Goal: Transaction & Acquisition: Purchase product/service

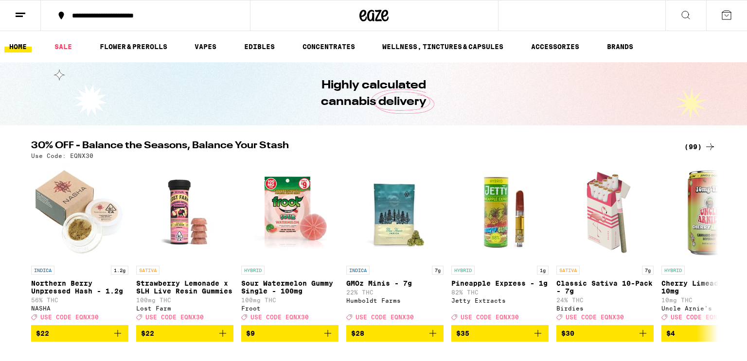
click at [20, 6] on button at bounding box center [20, 15] width 41 height 31
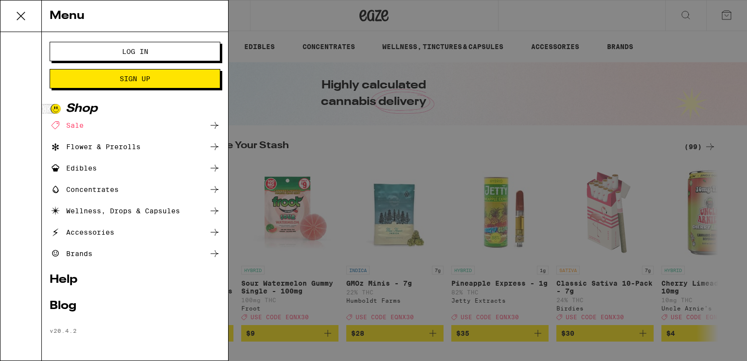
click at [112, 51] on span "Log In" at bounding box center [135, 51] width 92 height 7
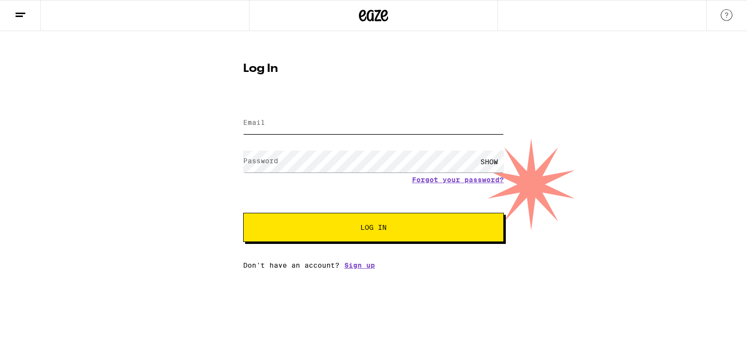
type input "[EMAIL_ADDRESS][DOMAIN_NAME]"
click at [253, 213] on button "Log In" at bounding box center [373, 227] width 261 height 29
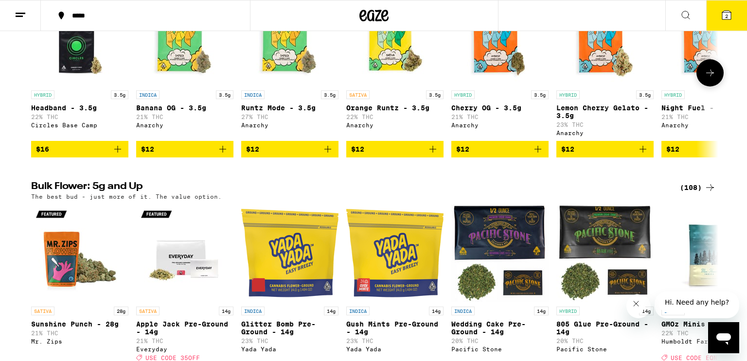
scroll to position [1061, 0]
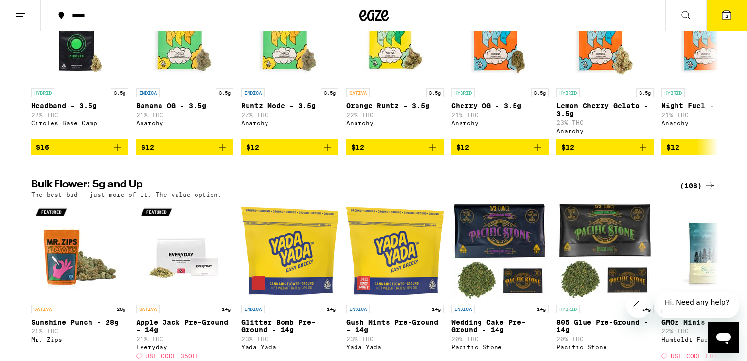
click at [688, 192] on div "(108)" at bounding box center [698, 186] width 36 height 12
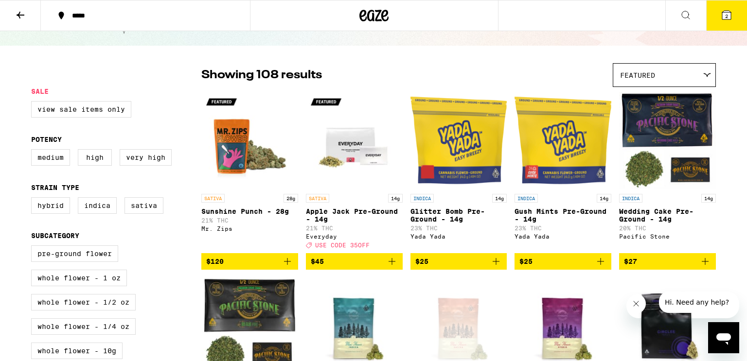
scroll to position [47, 0]
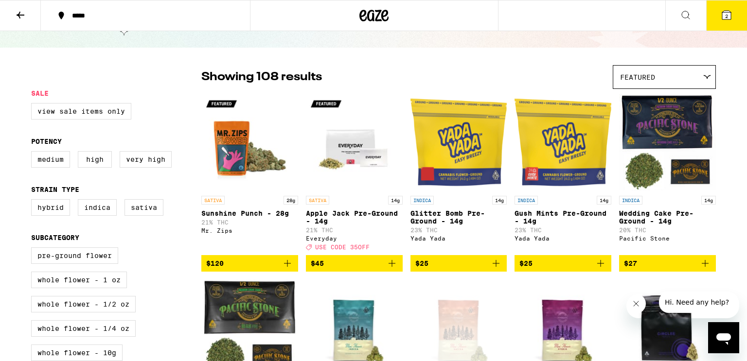
click at [680, 78] on div "Featured" at bounding box center [664, 77] width 102 height 23
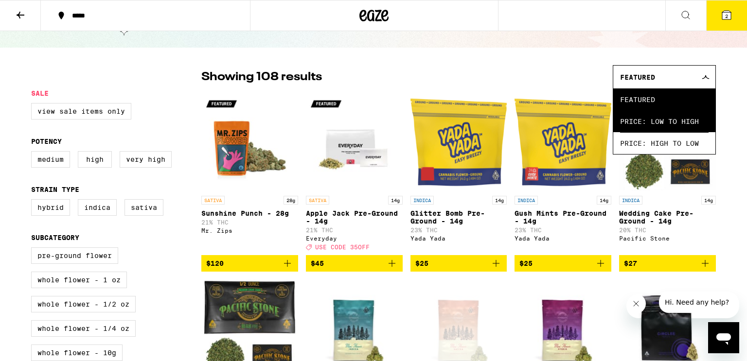
click at [673, 113] on span "Price: Low to High" at bounding box center [664, 121] width 88 height 22
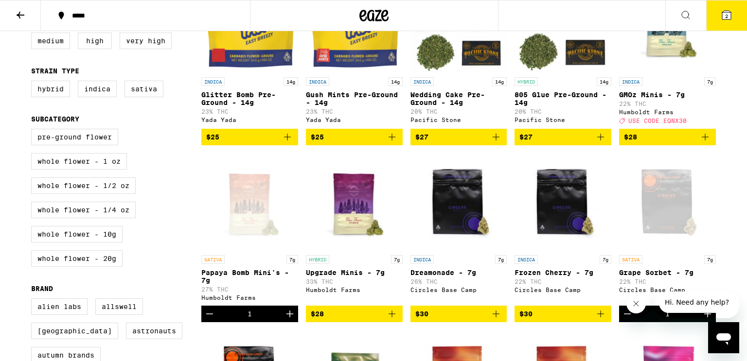
scroll to position [165, 0]
click at [211, 320] on icon "Decrement" at bounding box center [210, 314] width 12 height 12
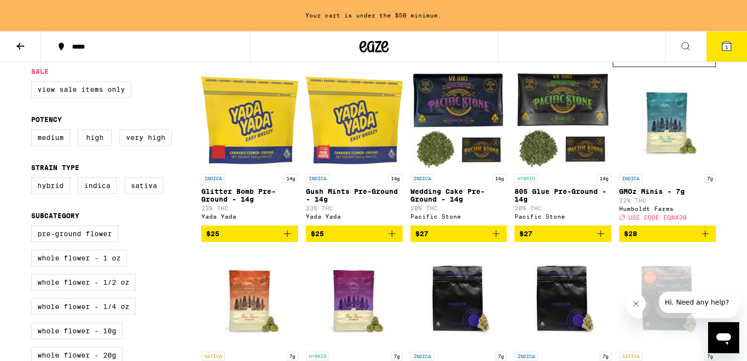
scroll to position [0, 0]
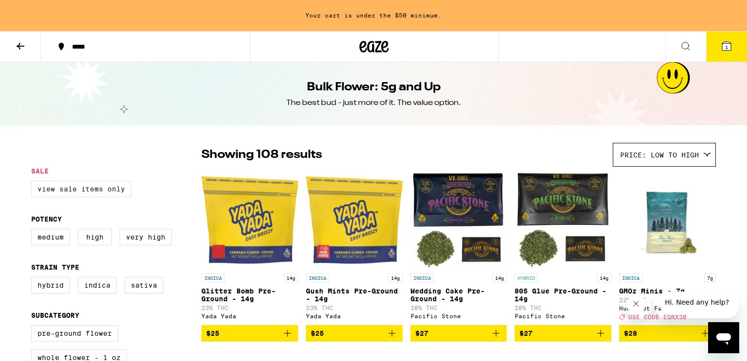
click at [69, 192] on label "View Sale Items Only" at bounding box center [81, 189] width 100 height 17
click at [34, 183] on input "View Sale Items Only" at bounding box center [33, 182] width 0 height 0
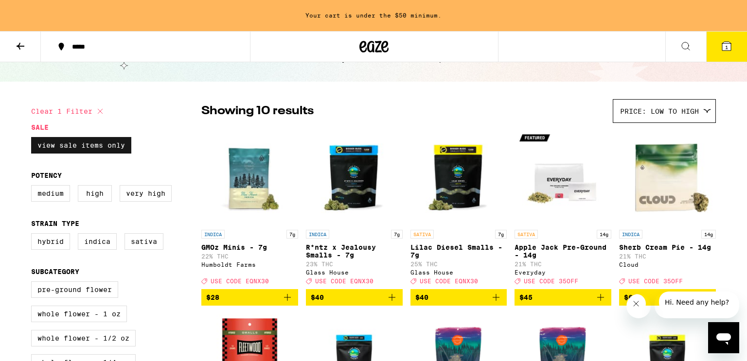
scroll to position [44, 0]
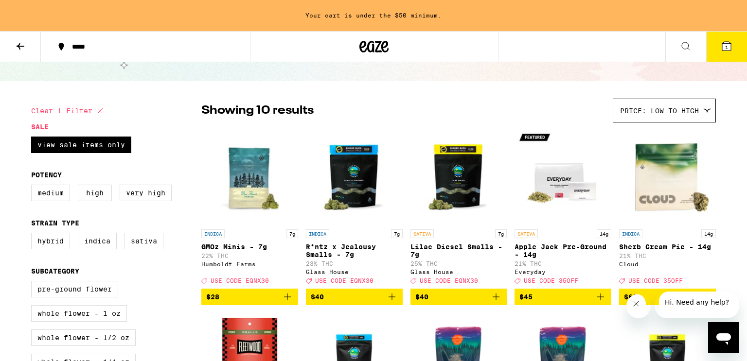
click at [498, 302] on icon "Add to bag" at bounding box center [496, 297] width 12 height 12
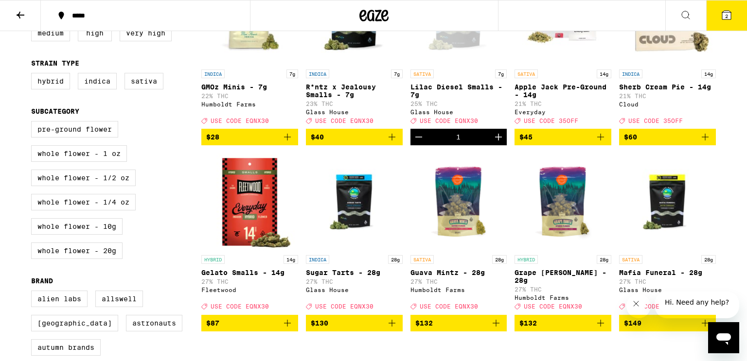
scroll to position [0, 0]
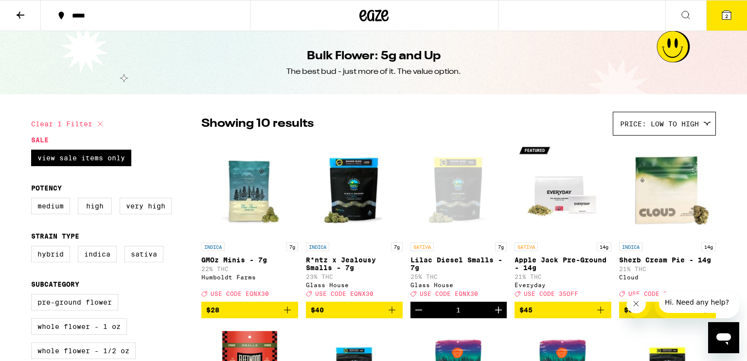
click at [682, 121] on span "Price: Low to High" at bounding box center [659, 124] width 79 height 8
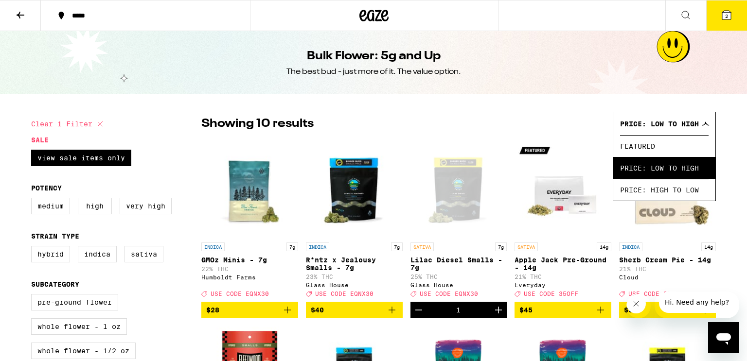
click at [687, 166] on span "Price: Low to High" at bounding box center [664, 168] width 88 height 22
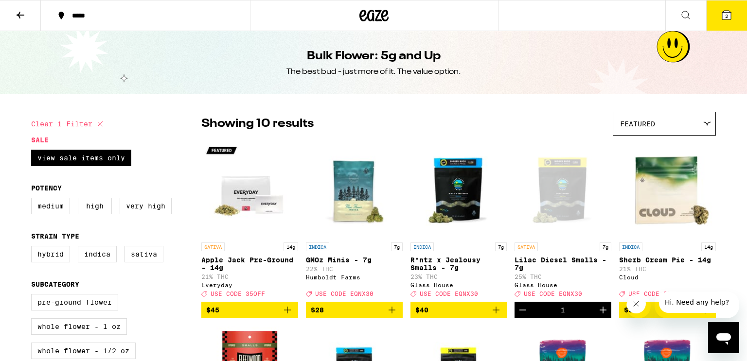
click at [696, 124] on div "Featured" at bounding box center [664, 123] width 102 height 23
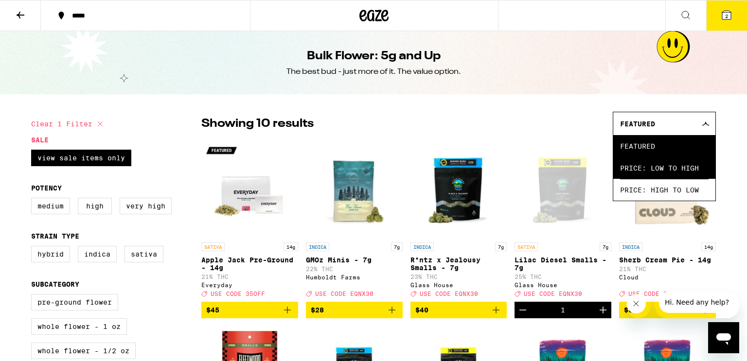
click at [686, 173] on span "Price: Low to High" at bounding box center [664, 168] width 88 height 22
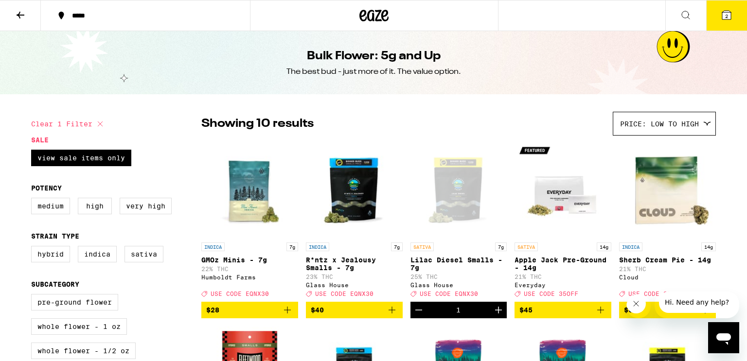
click at [637, 311] on button "Close message from company" at bounding box center [635, 303] width 19 height 19
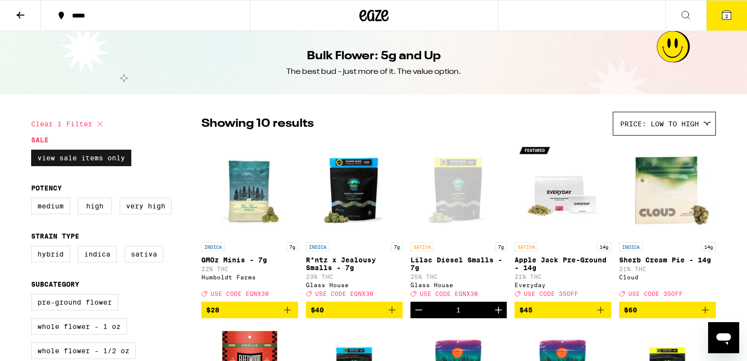
click at [108, 158] on label "View Sale Items Only" at bounding box center [81, 158] width 100 height 17
click at [34, 152] on input "View Sale Items Only" at bounding box center [33, 151] width 0 height 0
checkbox input "false"
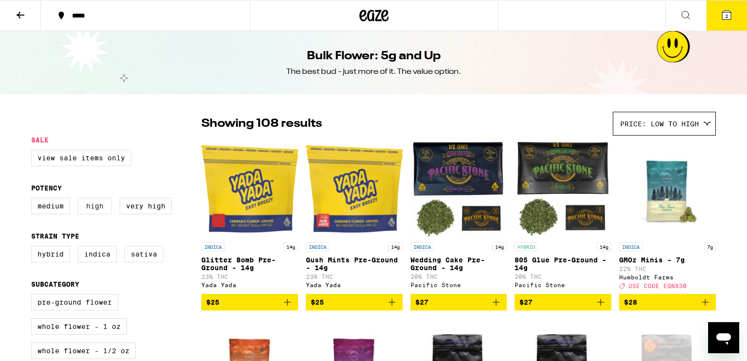
click at [89, 206] on label "High" at bounding box center [95, 206] width 34 height 17
click at [34, 200] on input "High" at bounding box center [33, 199] width 0 height 0
checkbox input "true"
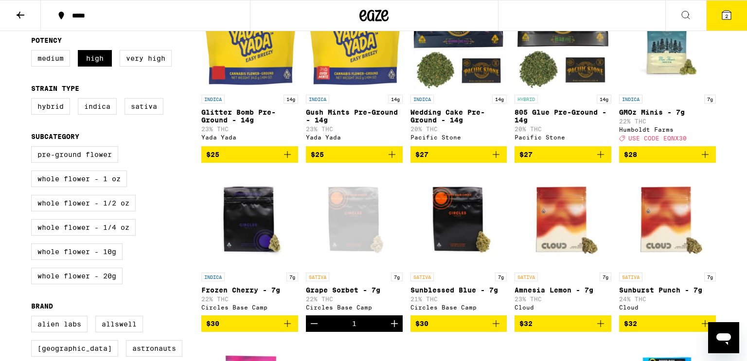
scroll to position [152, 0]
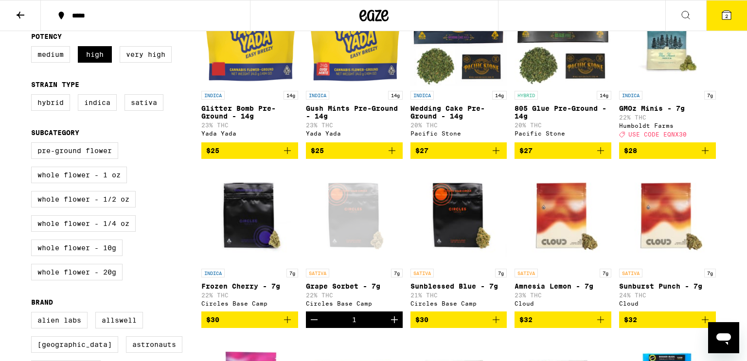
click at [314, 320] on icon "Decrement" at bounding box center [314, 320] width 7 height 0
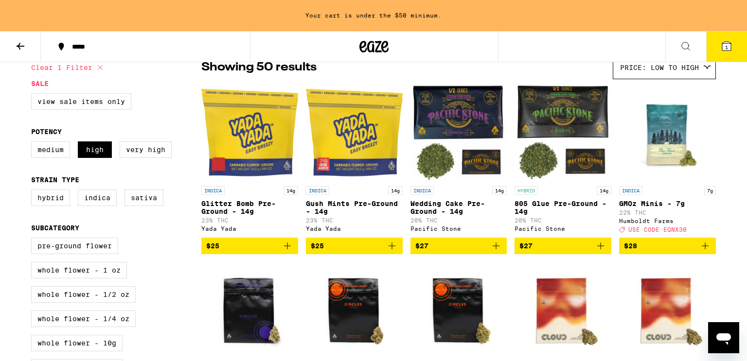
scroll to position [87, 0]
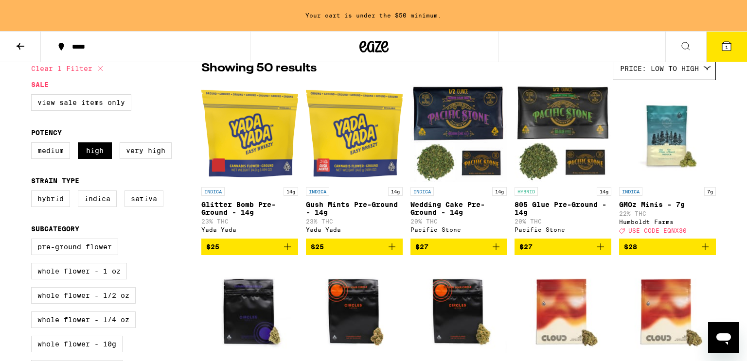
click at [706, 253] on icon "Add to bag" at bounding box center [705, 247] width 12 height 12
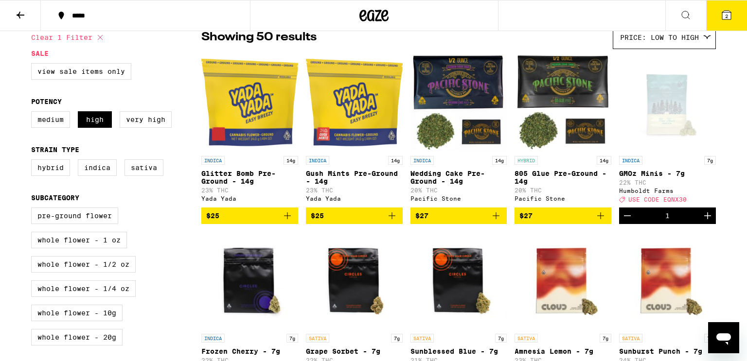
scroll to position [55, 0]
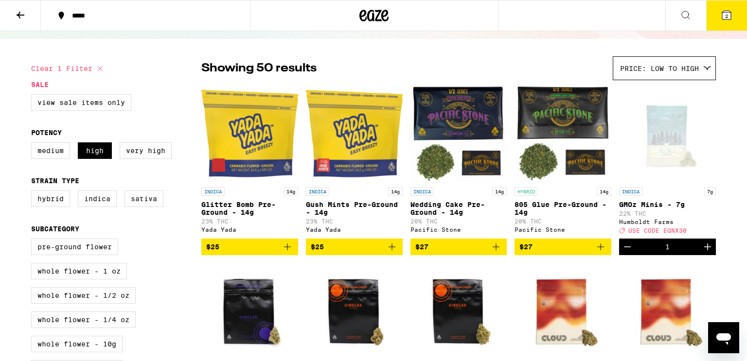
click at [26, 26] on button at bounding box center [20, 15] width 41 height 31
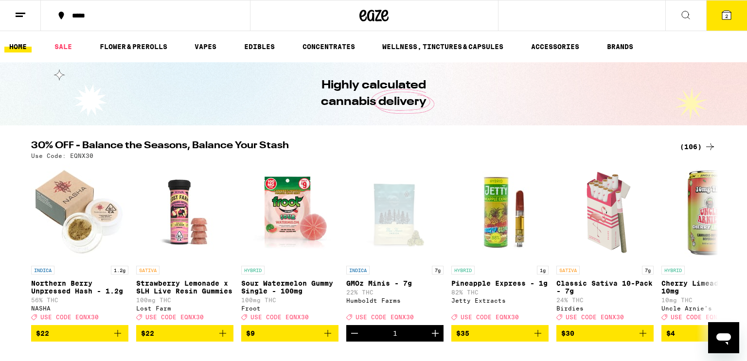
click at [727, 14] on span "2" at bounding box center [726, 16] width 3 height 6
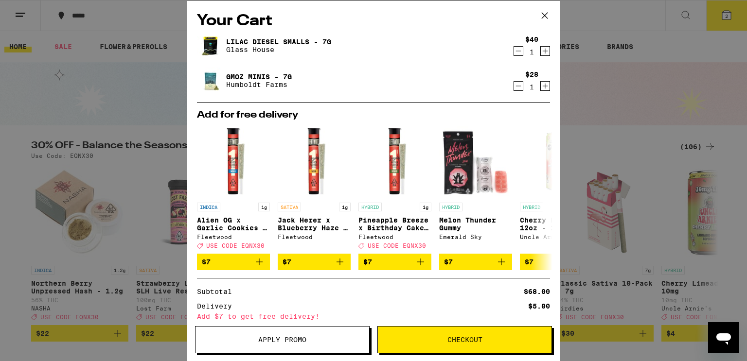
click at [542, 12] on icon at bounding box center [544, 15] width 15 height 15
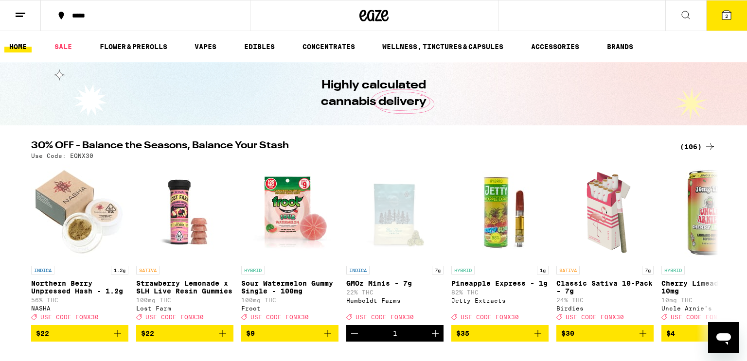
click at [688, 144] on div "(106)" at bounding box center [698, 147] width 36 height 12
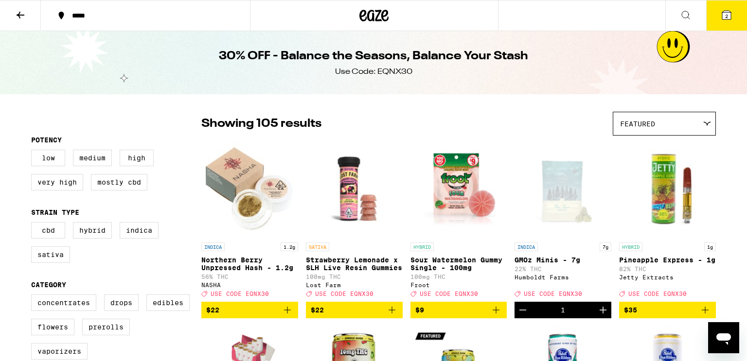
click at [693, 116] on div "Featured" at bounding box center [664, 123] width 102 height 23
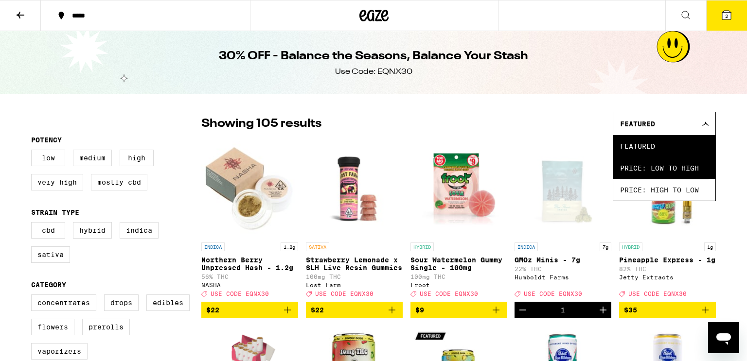
click at [675, 166] on span "Price: Low to High" at bounding box center [664, 168] width 88 height 22
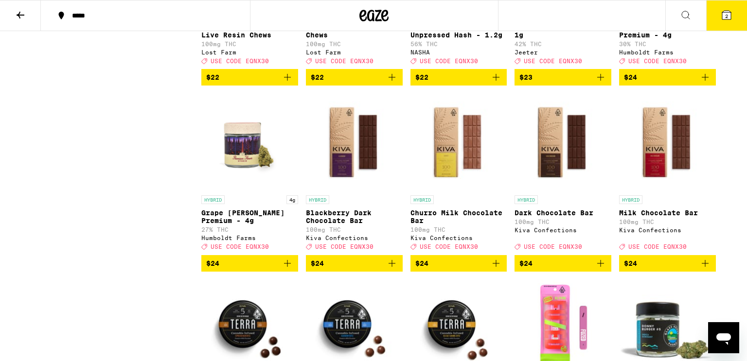
scroll to position [1721, 0]
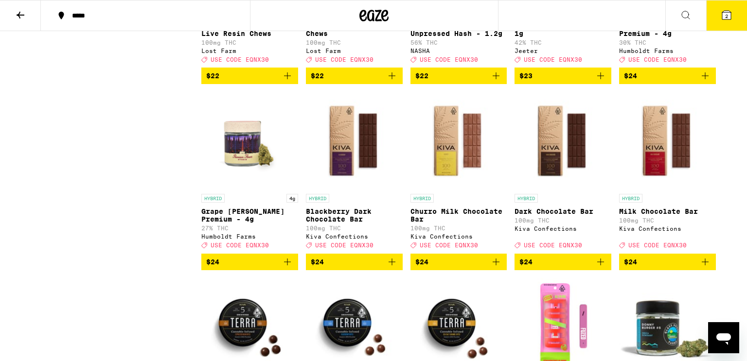
click at [706, 82] on icon "Add to bag" at bounding box center [705, 76] width 12 height 12
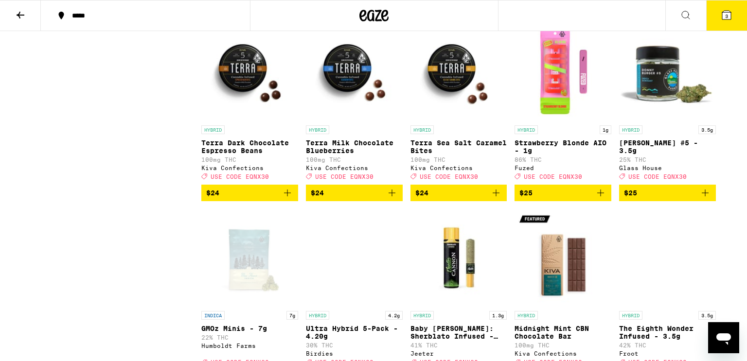
scroll to position [1976, 0]
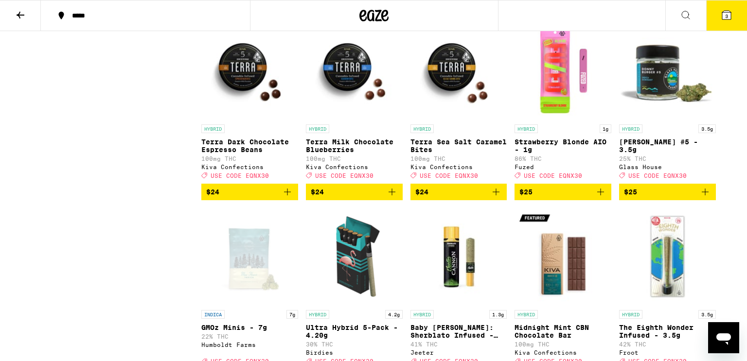
click at [559, 120] on img "Open page for Strawberry Blonde AIO - 1g from Fuzed" at bounding box center [562, 70] width 97 height 97
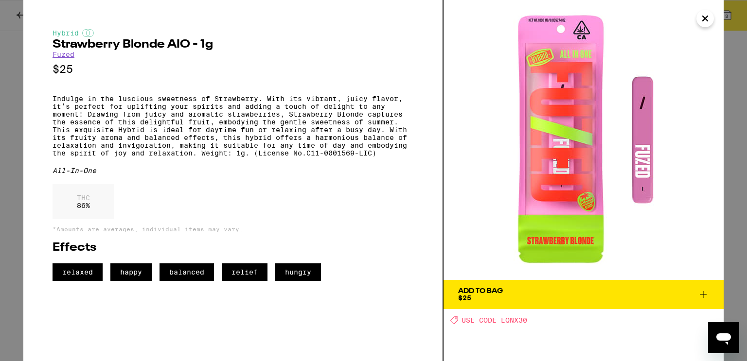
click at [703, 20] on icon "Close" at bounding box center [704, 18] width 5 height 5
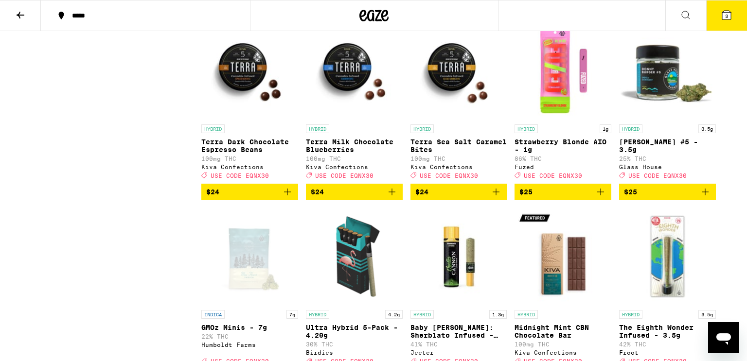
drag, startPoint x: 703, startPoint y: 20, endPoint x: 667, endPoint y: 249, distance: 232.2
click at [667, 249] on div "***** ***** 3 30% OFF - Balance the Seasons, Balance Your Stash Use Code: EQNX3…" at bounding box center [373, 125] width 747 height 4203
click at [600, 195] on icon "Add to bag" at bounding box center [600, 192] width 7 height 7
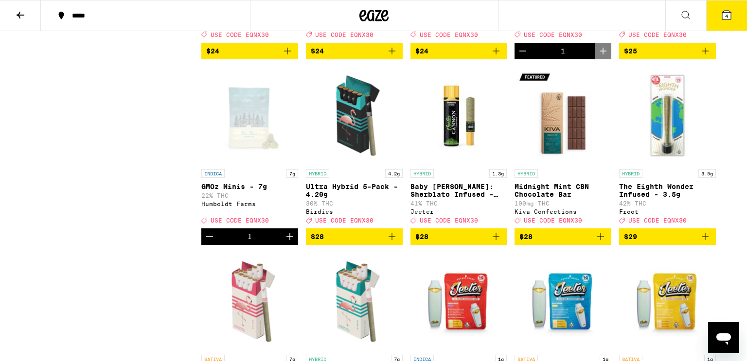
scroll to position [2119, 0]
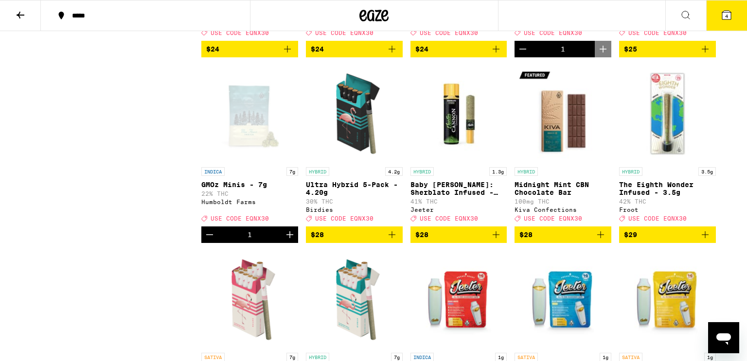
click at [213, 241] on icon "Decrement" at bounding box center [210, 235] width 12 height 12
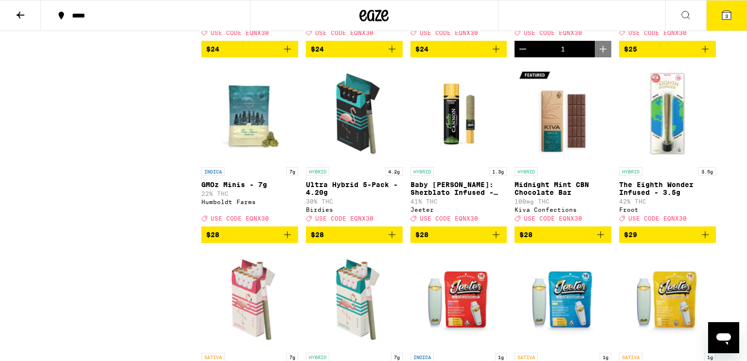
click at [703, 55] on icon "Add to bag" at bounding box center [705, 49] width 12 height 12
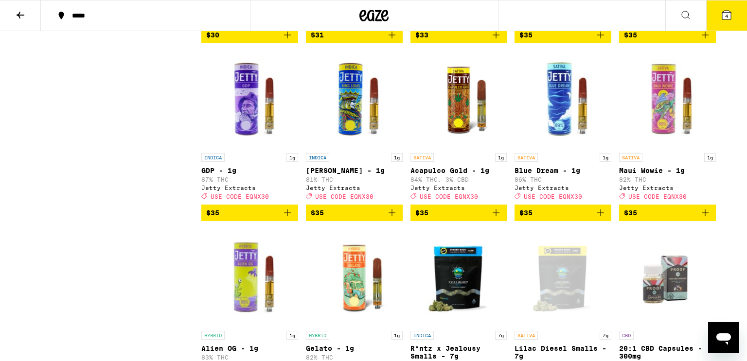
scroll to position [2692, 0]
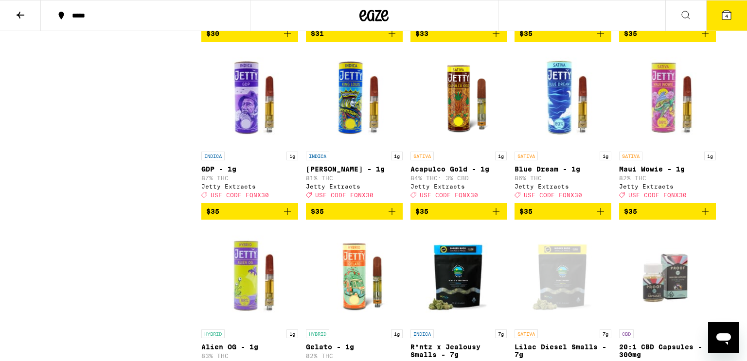
click at [728, 17] on icon at bounding box center [726, 15] width 9 height 9
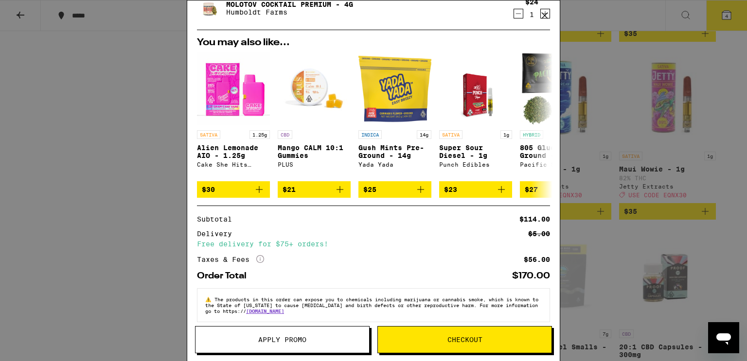
scroll to position [162, 0]
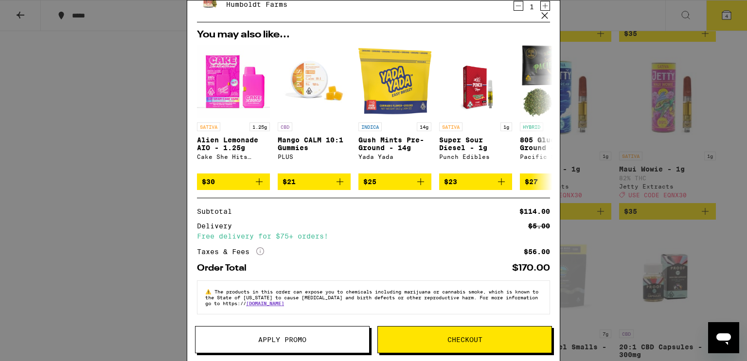
click at [270, 330] on button "Apply Promo" at bounding box center [282, 339] width 174 height 27
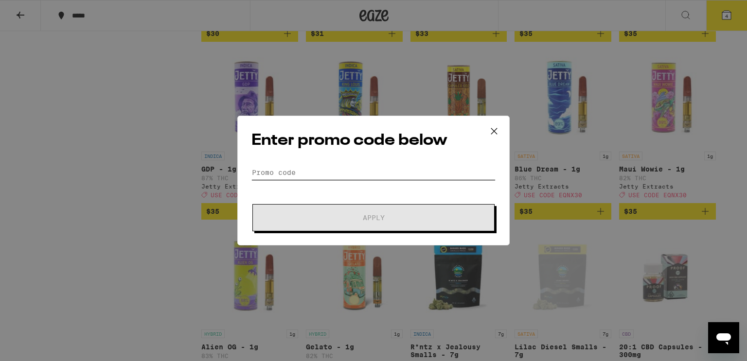
click at [266, 169] on input "Promo Code" at bounding box center [373, 172] width 244 height 15
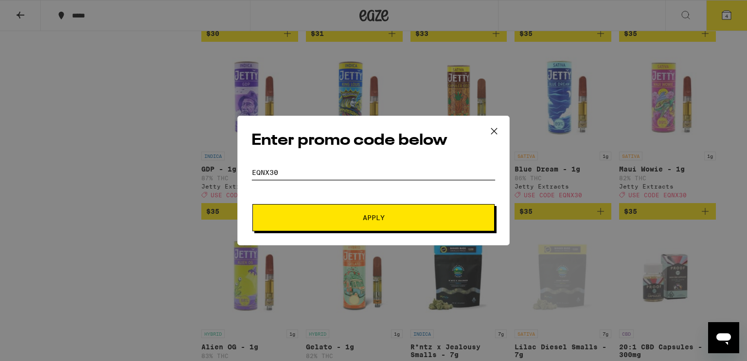
type input "EQNX30"
click at [275, 213] on button "Apply" at bounding box center [373, 217] width 242 height 27
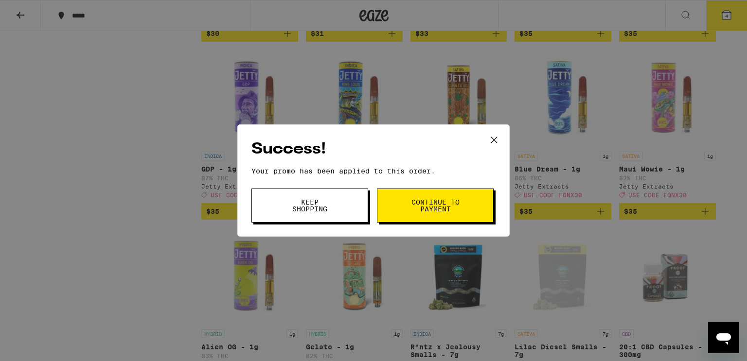
click at [294, 210] on span "Keep Shopping" at bounding box center [310, 206] width 50 height 14
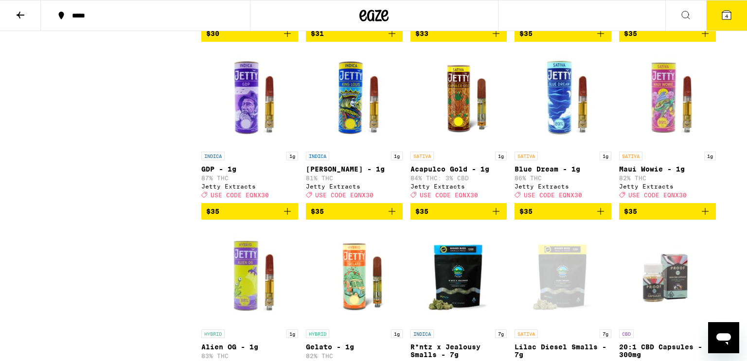
click at [726, 17] on span "4" at bounding box center [726, 16] width 3 height 6
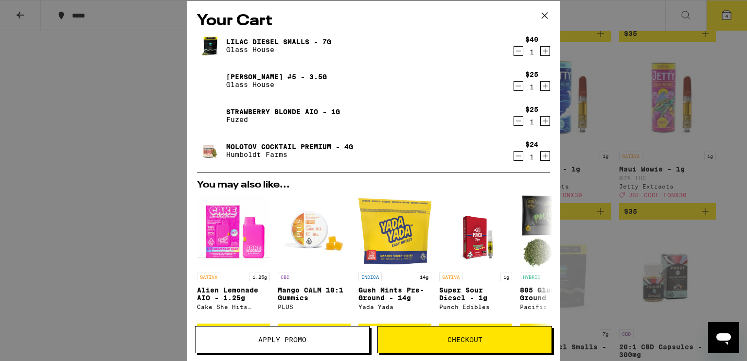
click at [212, 45] on img at bounding box center [210, 45] width 27 height 27
click at [264, 44] on link "Lilac Diesel Smalls - 7g" at bounding box center [278, 42] width 105 height 8
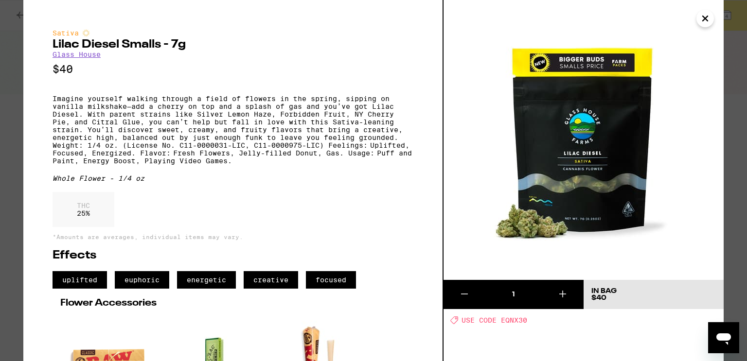
click at [705, 19] on icon "Close" at bounding box center [704, 18] width 5 height 5
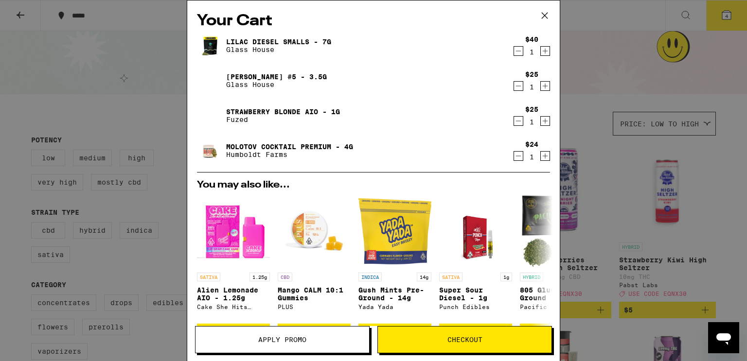
click at [325, 144] on link "Molotov Cocktail Premium - 4g" at bounding box center [289, 147] width 127 height 8
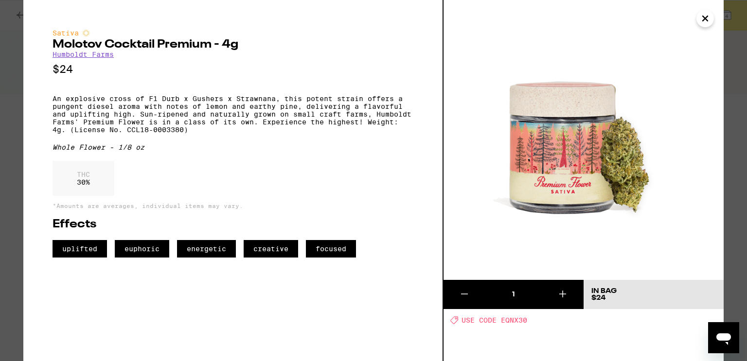
click at [701, 19] on icon "Close" at bounding box center [705, 18] width 12 height 15
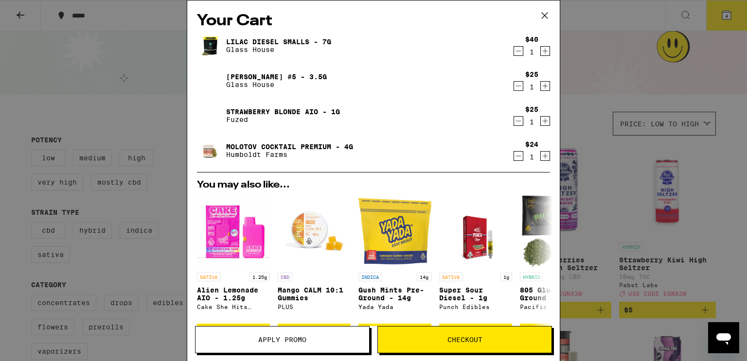
click at [271, 76] on link "[PERSON_NAME] #5 - 3.5g" at bounding box center [276, 77] width 101 height 8
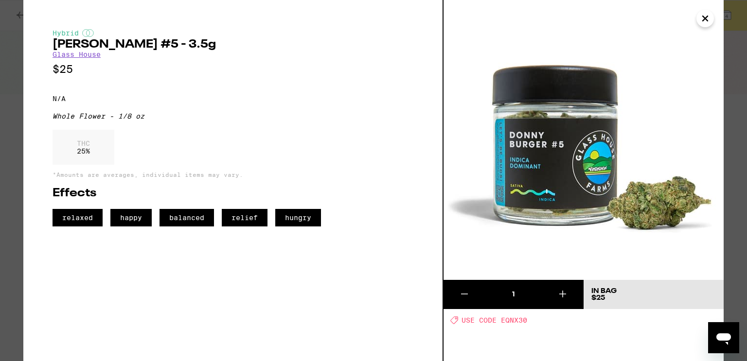
click at [462, 294] on icon at bounding box center [464, 294] width 7 height 0
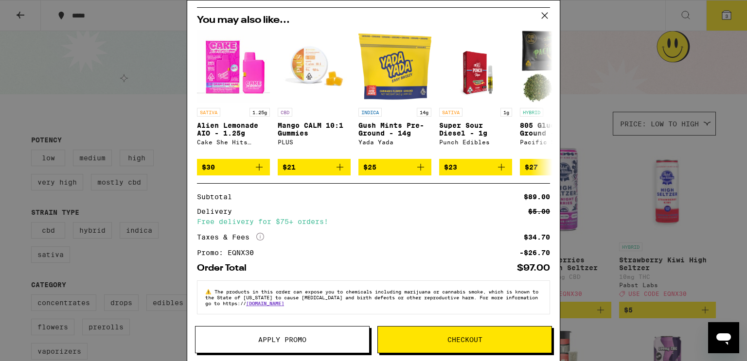
scroll to position [142, 0]
click at [427, 161] on button "$25" at bounding box center [394, 167] width 73 height 17
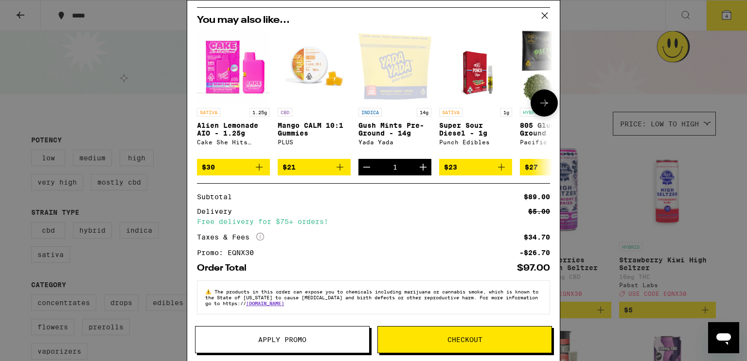
scroll to position [0, 0]
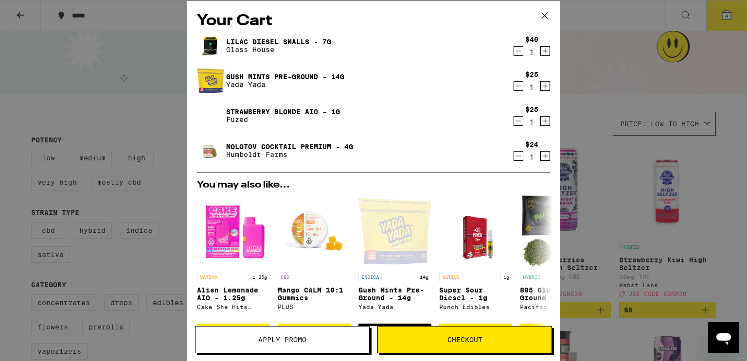
click at [516, 53] on icon "Decrement" at bounding box center [518, 51] width 9 height 12
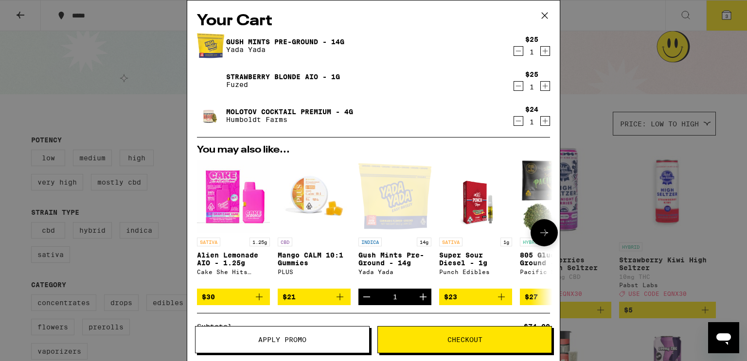
click at [379, 248] on div "INDICA 14g Gush Mints Pre-Ground - 14g [PERSON_NAME]" at bounding box center [394, 261] width 73 height 46
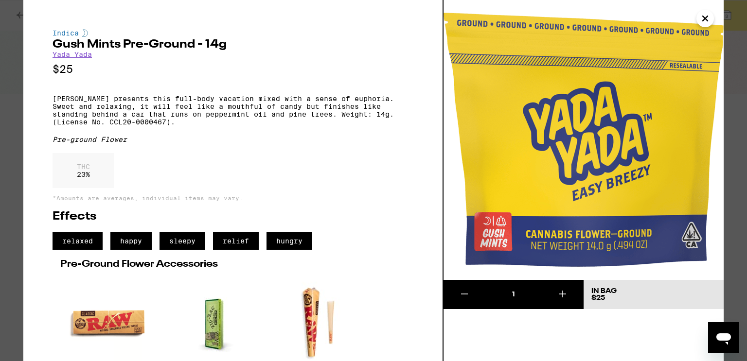
click at [706, 17] on icon "Close" at bounding box center [704, 18] width 5 height 5
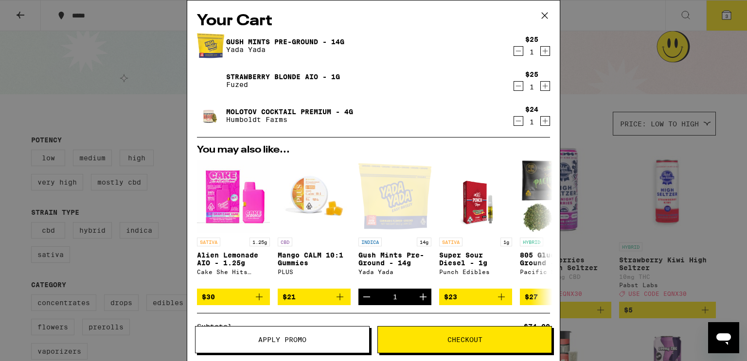
click at [517, 51] on icon "Decrement" at bounding box center [518, 51] width 5 height 0
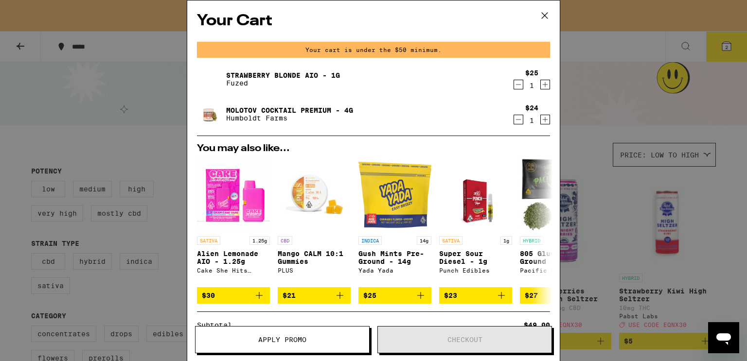
click at [543, 17] on icon at bounding box center [544, 15] width 15 height 15
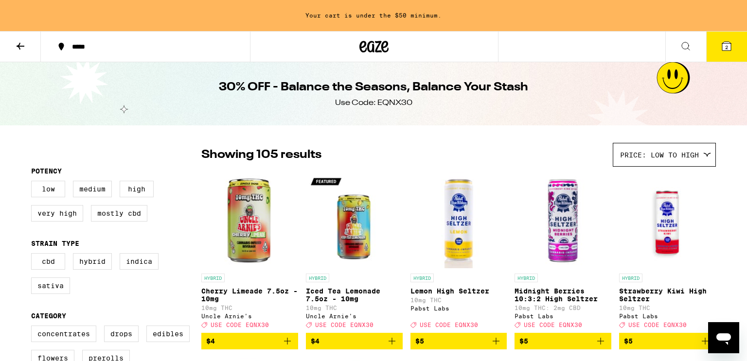
click at [18, 49] on icon at bounding box center [21, 46] width 12 height 12
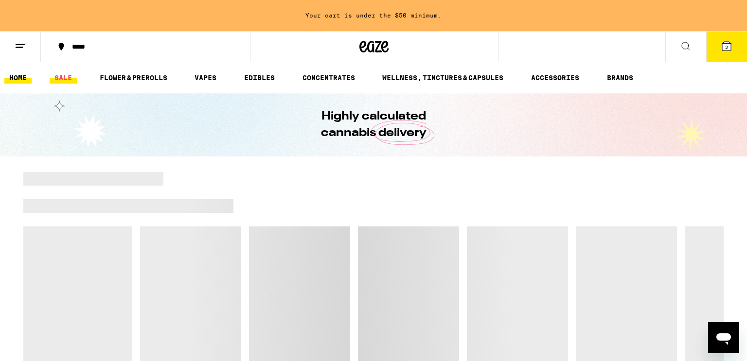
click at [61, 77] on link "SALE" at bounding box center [63, 78] width 27 height 12
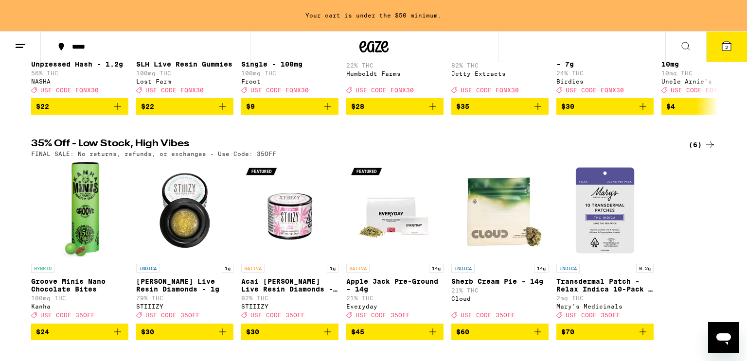
scroll to position [264, 0]
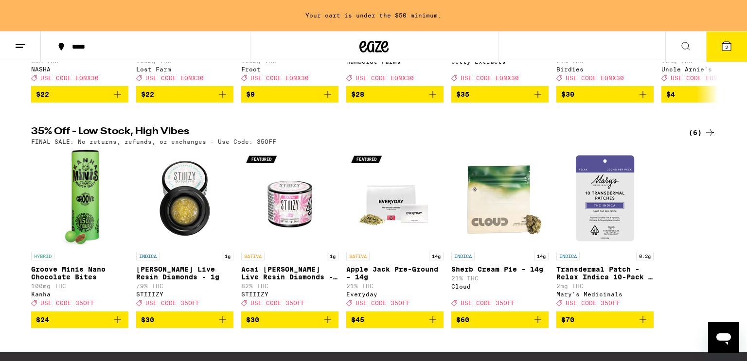
click at [708, 139] on icon at bounding box center [710, 133] width 12 height 12
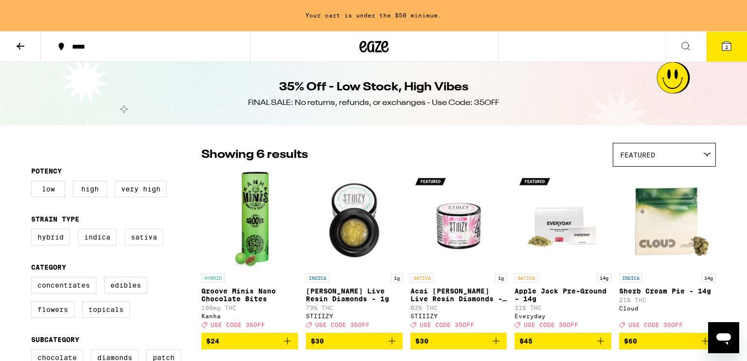
click at [708, 141] on div "Potency Low High Very High Strain Type Hybrid Indica Sativa Category Concentrat…" at bounding box center [373, 346] width 700 height 423
click at [709, 150] on div "Featured" at bounding box center [664, 154] width 102 height 23
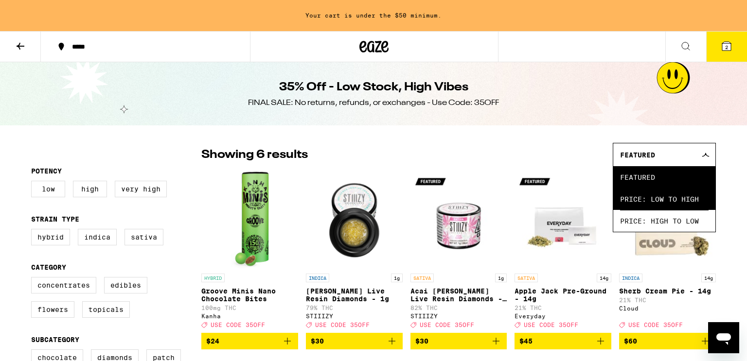
click at [691, 193] on span "Price: Low to High" at bounding box center [664, 199] width 88 height 22
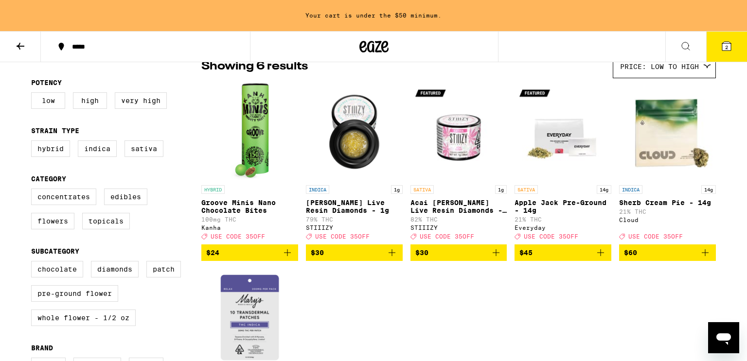
scroll to position [87, 0]
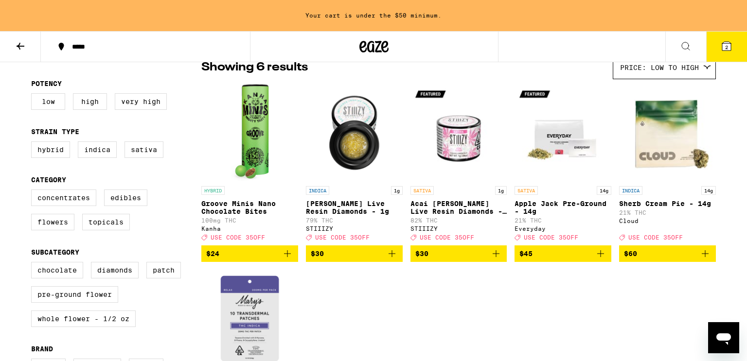
click at [729, 44] on icon at bounding box center [726, 46] width 9 height 9
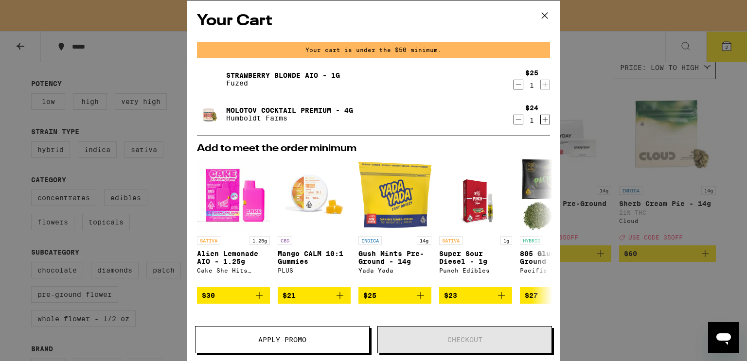
click at [546, 18] on icon at bounding box center [544, 15] width 15 height 15
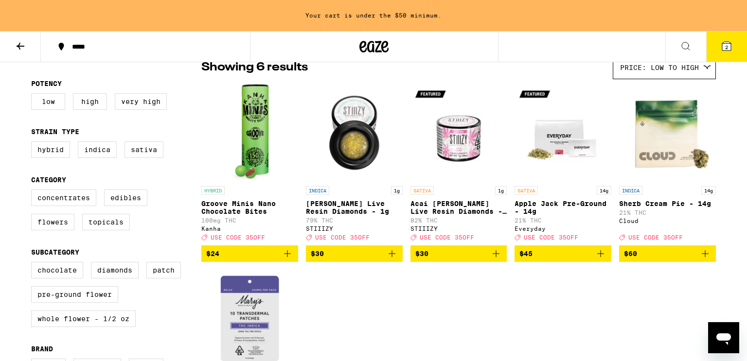
click at [592, 260] on span "$45" at bounding box center [562, 254] width 87 height 12
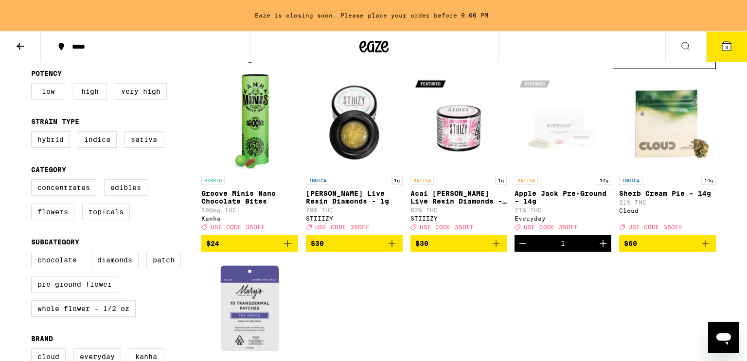
scroll to position [73, 0]
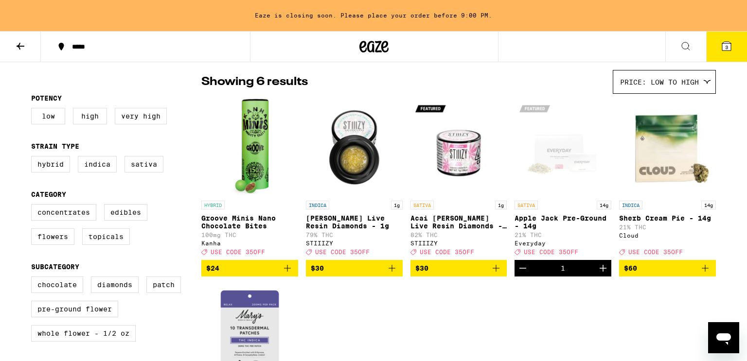
click at [679, 82] on span "Price: Low to High" at bounding box center [659, 82] width 79 height 8
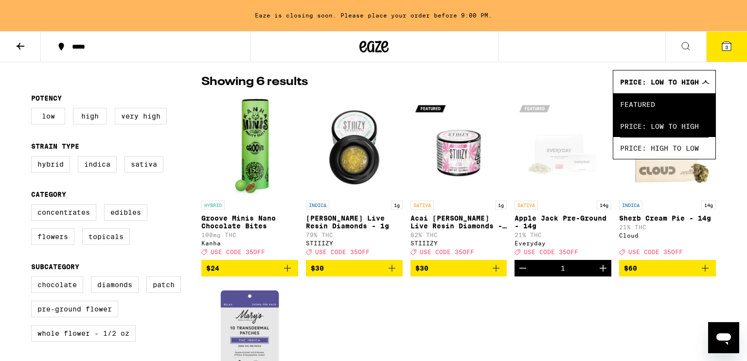
click at [657, 100] on span "Featured" at bounding box center [664, 104] width 88 height 22
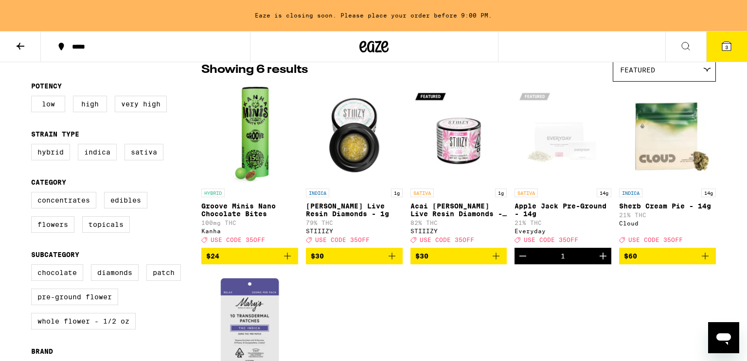
scroll to position [90, 0]
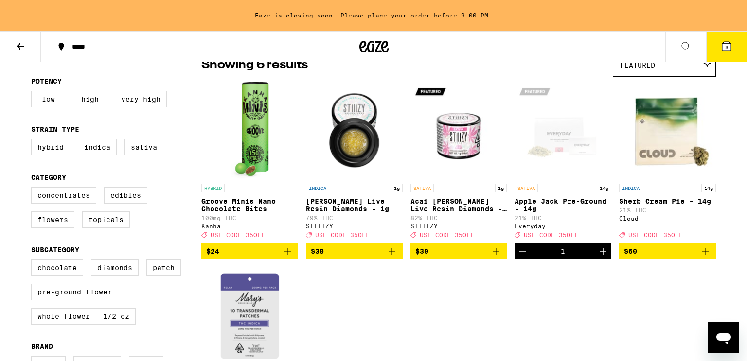
click at [726, 46] on span "3" at bounding box center [726, 47] width 3 height 6
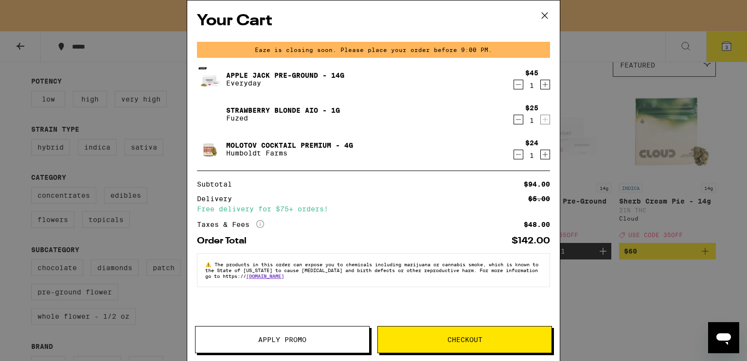
click at [518, 120] on icon "Decrement" at bounding box center [518, 120] width 9 height 12
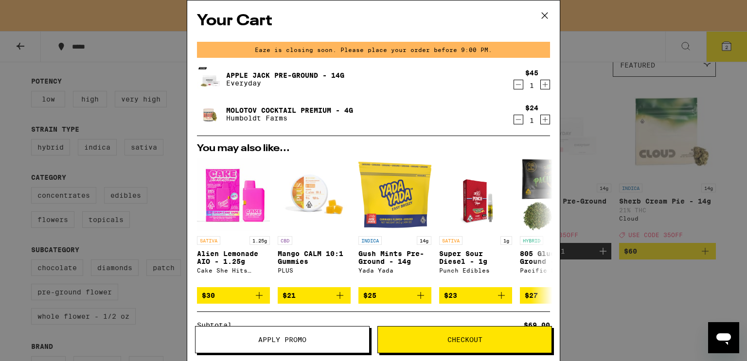
click at [518, 121] on icon "Decrement" at bounding box center [518, 120] width 9 height 12
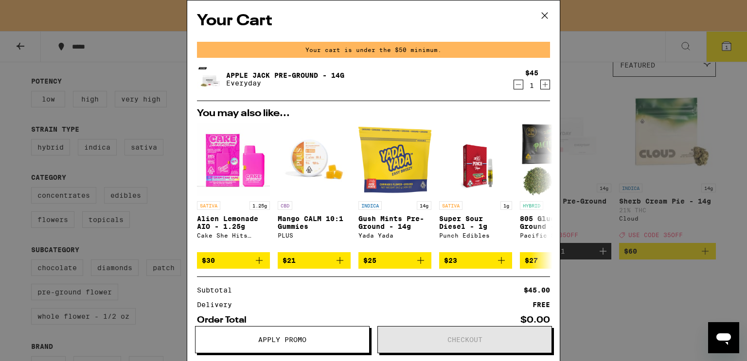
click at [544, 15] on icon at bounding box center [544, 16] width 6 height 6
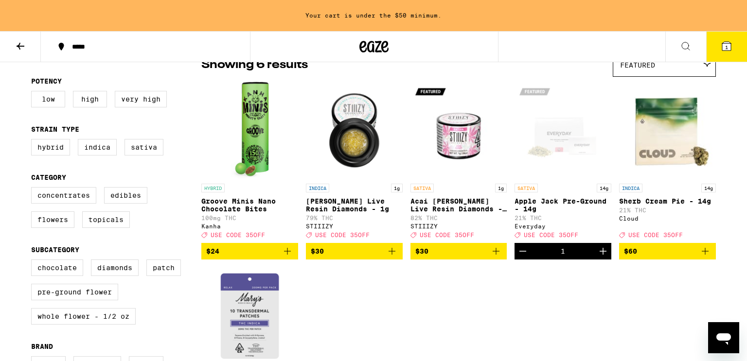
click at [704, 256] on icon "Add to bag" at bounding box center [705, 251] width 12 height 12
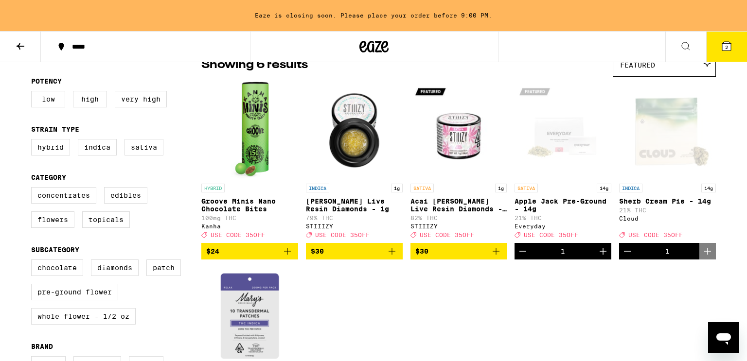
click at [727, 50] on span "2" at bounding box center [726, 47] width 3 height 6
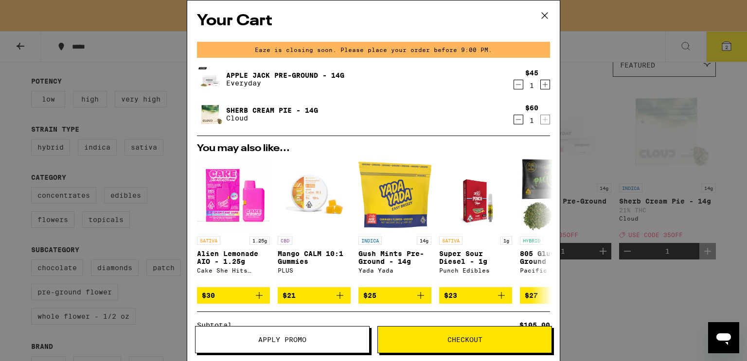
click at [277, 342] on span "Apply Promo" at bounding box center [282, 339] width 48 height 7
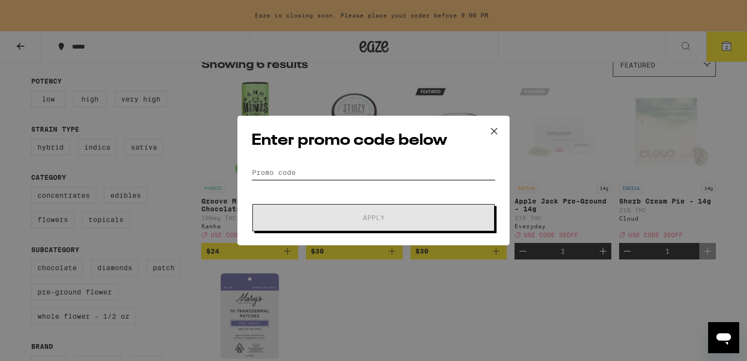
click at [292, 170] on input "Promo Code" at bounding box center [373, 172] width 244 height 15
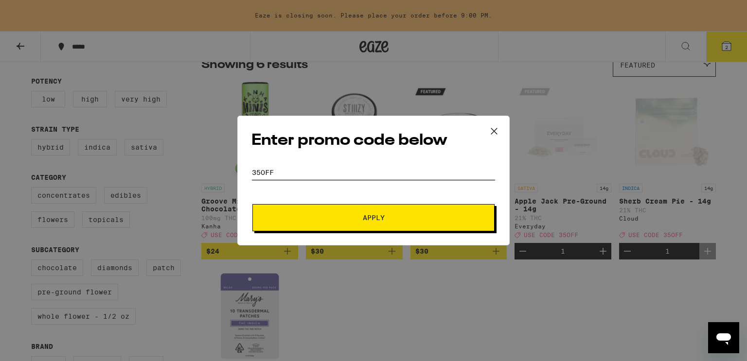
type input "35off"
click at [303, 214] on span "Apply" at bounding box center [373, 217] width 175 height 7
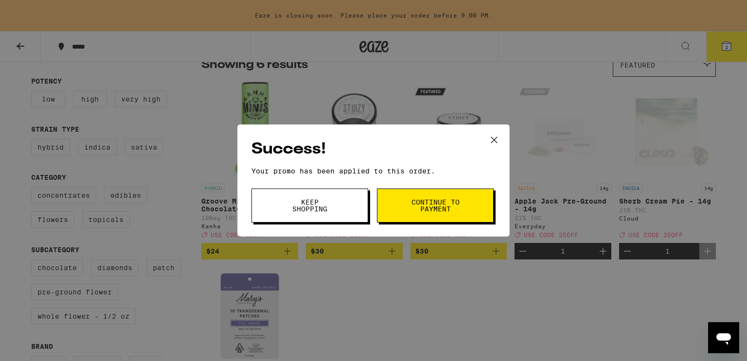
click at [303, 214] on button "Keep Shopping" at bounding box center [309, 206] width 117 height 34
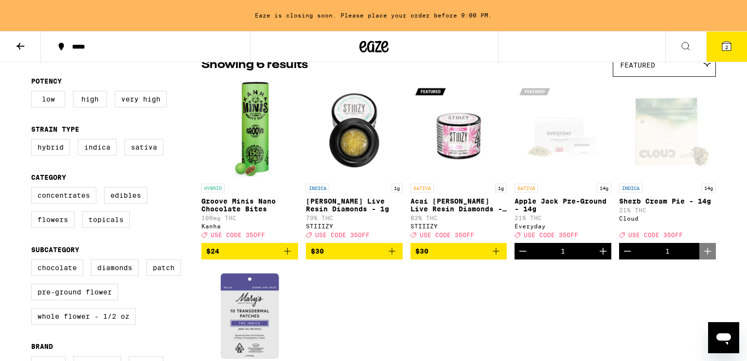
click at [728, 41] on icon at bounding box center [726, 46] width 12 height 12
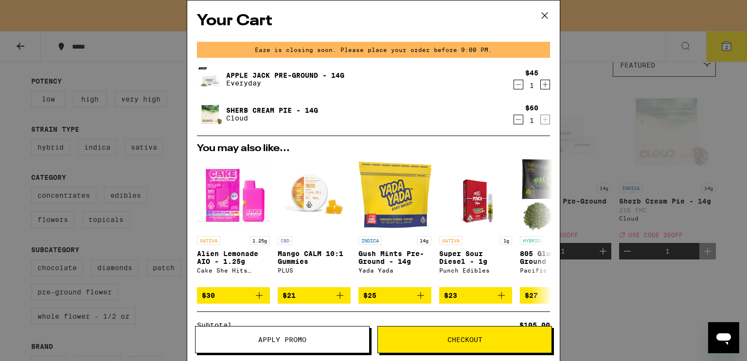
click at [515, 122] on icon "Decrement" at bounding box center [518, 120] width 9 height 12
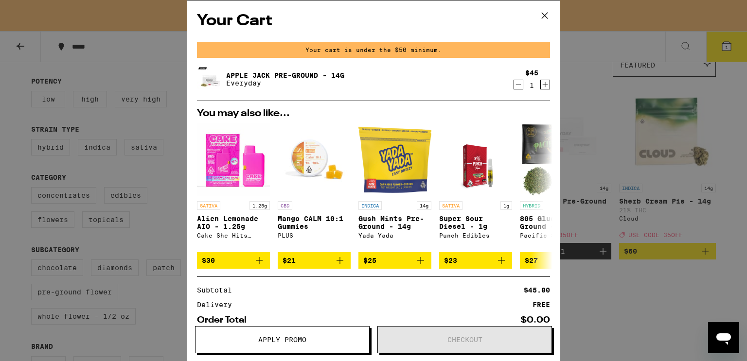
click at [545, 17] on icon at bounding box center [544, 15] width 15 height 15
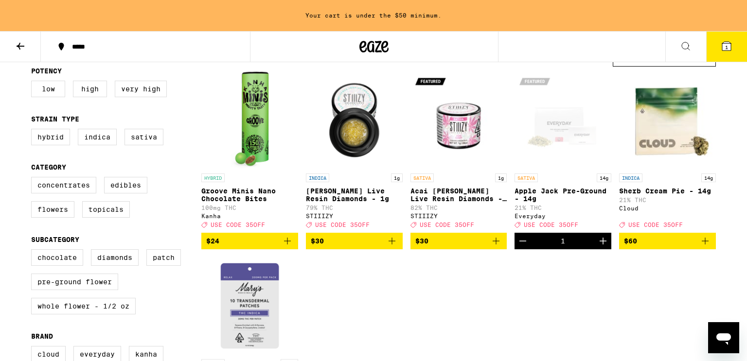
scroll to position [91, 0]
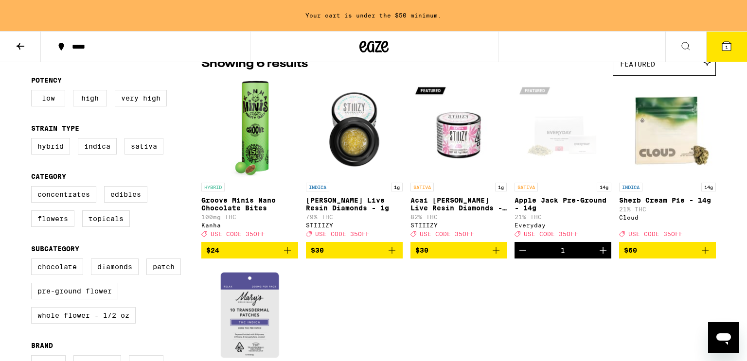
click at [29, 48] on button at bounding box center [20, 47] width 41 height 31
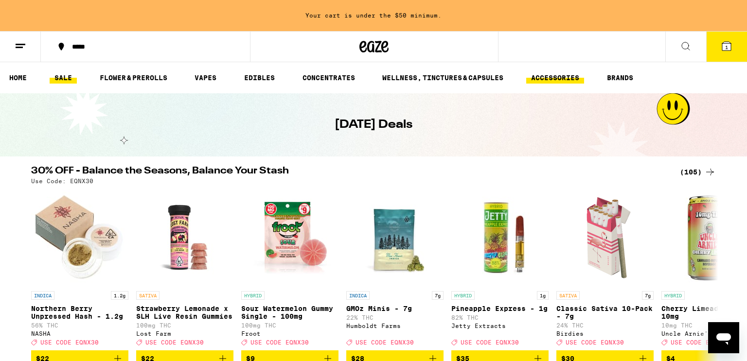
click at [543, 76] on link "ACCESSORIES" at bounding box center [555, 78] width 58 height 12
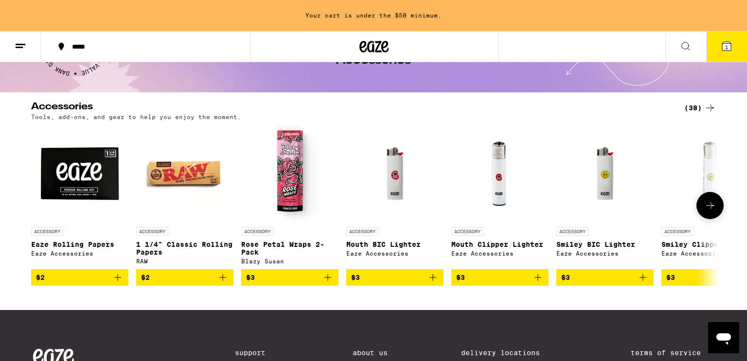
scroll to position [65, 0]
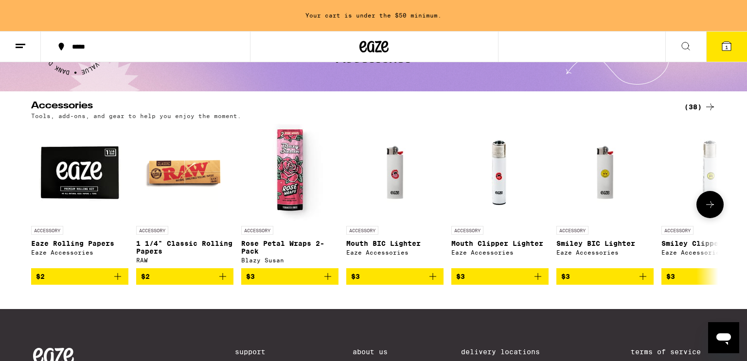
click at [702, 208] on button at bounding box center [709, 204] width 27 height 27
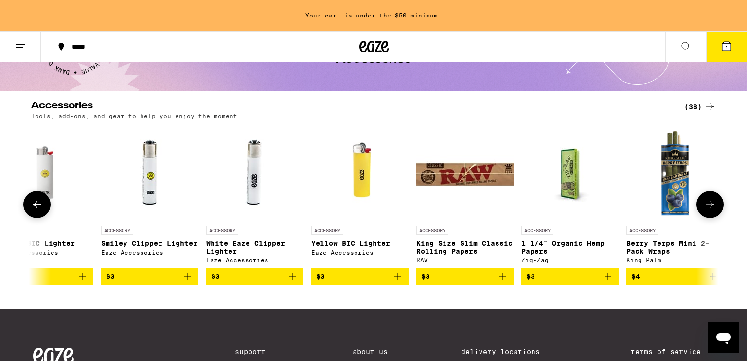
scroll to position [0, 578]
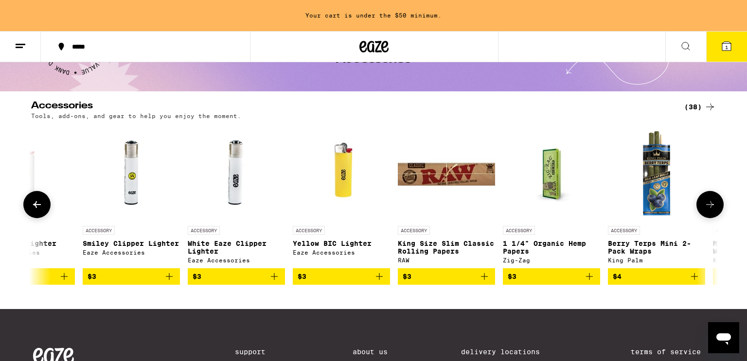
click at [702, 208] on button at bounding box center [709, 204] width 27 height 27
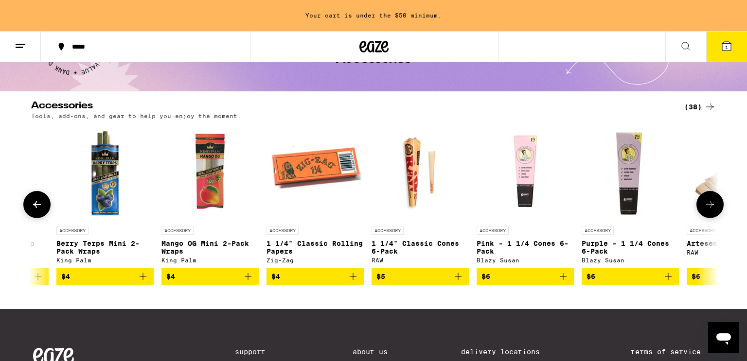
scroll to position [0, 1157]
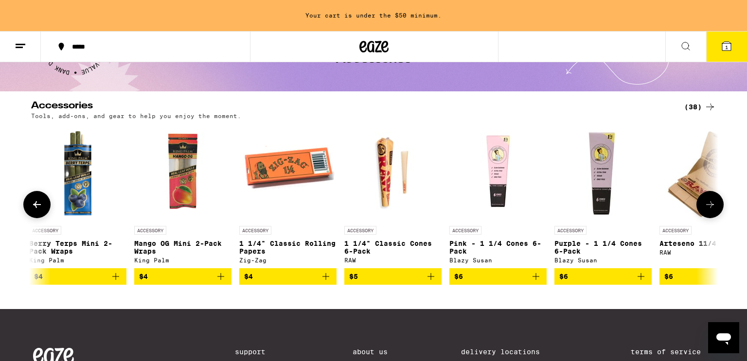
click at [702, 208] on button at bounding box center [709, 204] width 27 height 27
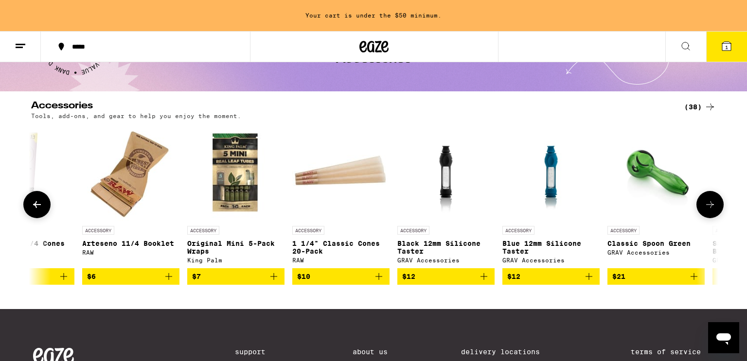
scroll to position [0, 1736]
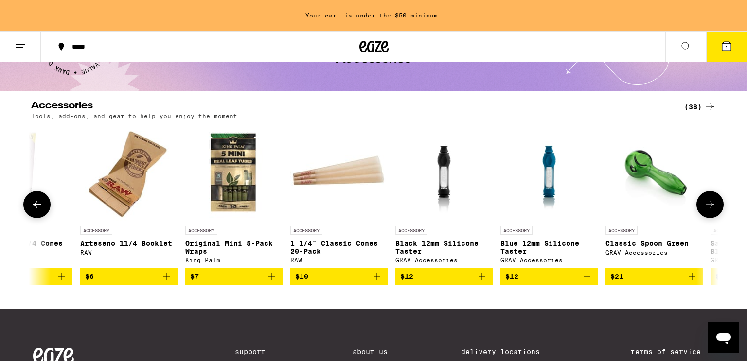
click at [702, 208] on button at bounding box center [709, 204] width 27 height 27
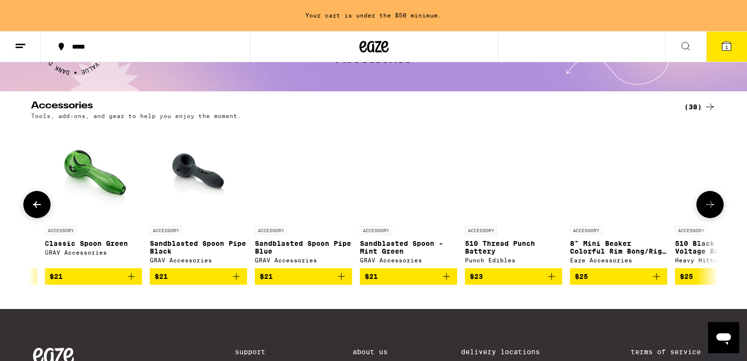
scroll to position [0, 2314]
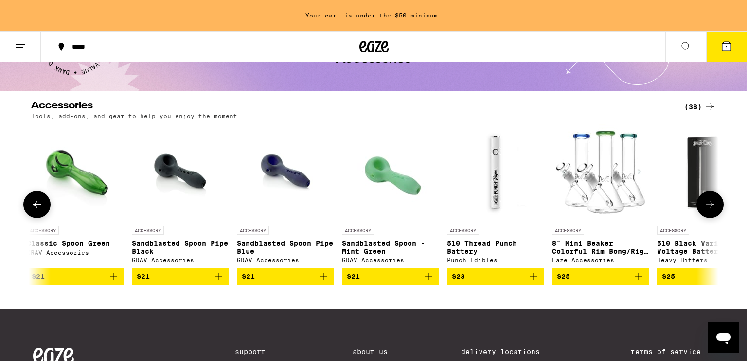
click at [702, 208] on button at bounding box center [709, 204] width 27 height 27
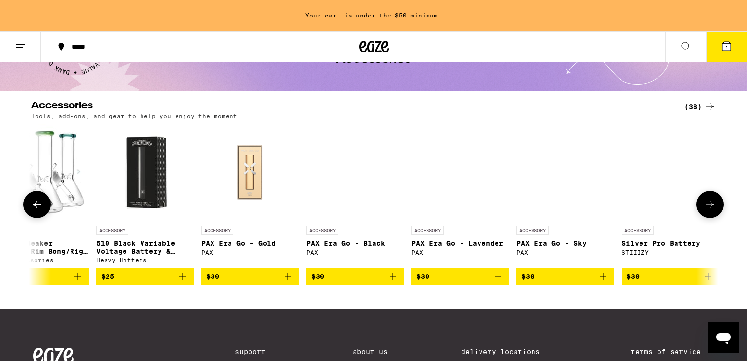
scroll to position [0, 2893]
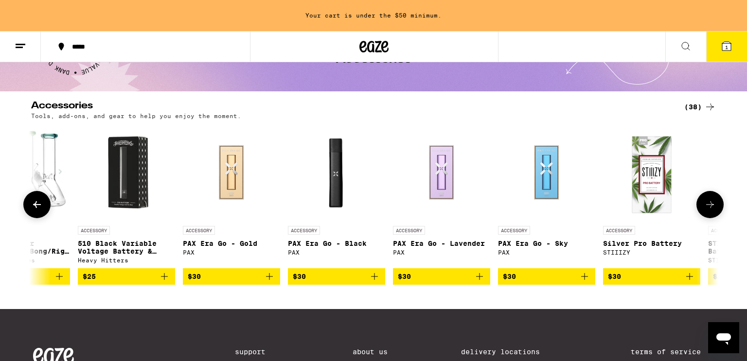
click at [702, 208] on button at bounding box center [709, 204] width 27 height 27
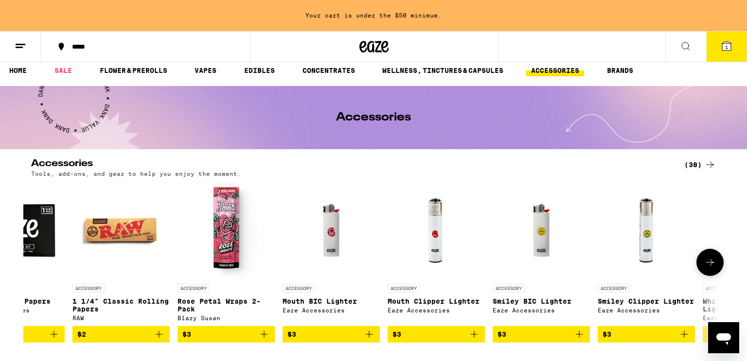
scroll to position [0, 0]
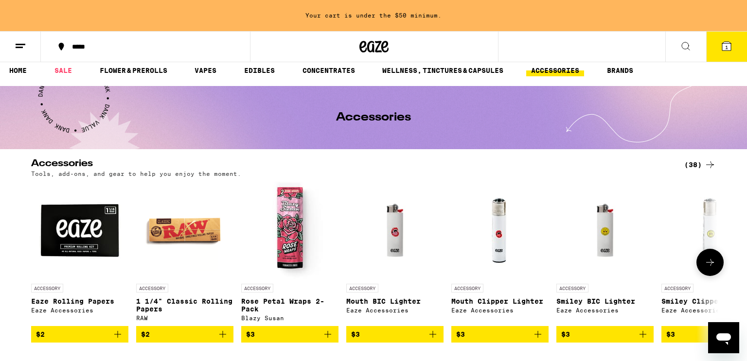
click at [432, 337] on icon "Add to bag" at bounding box center [433, 335] width 12 height 12
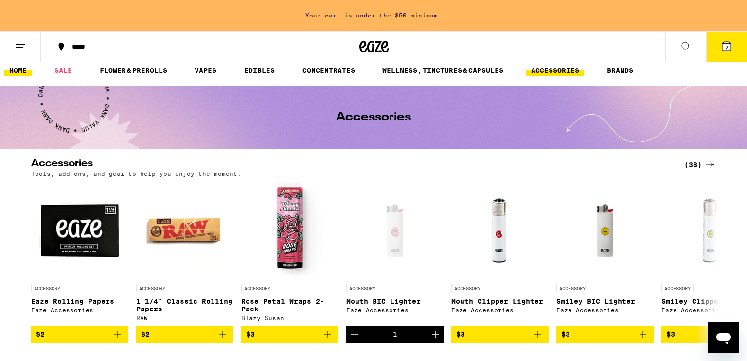
click at [25, 68] on link "HOME" at bounding box center [17, 71] width 27 height 12
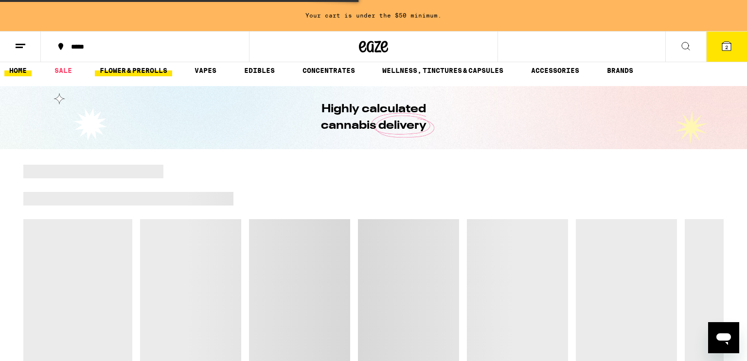
click at [121, 76] on link "FLOWER & PREROLLS" at bounding box center [133, 71] width 77 height 12
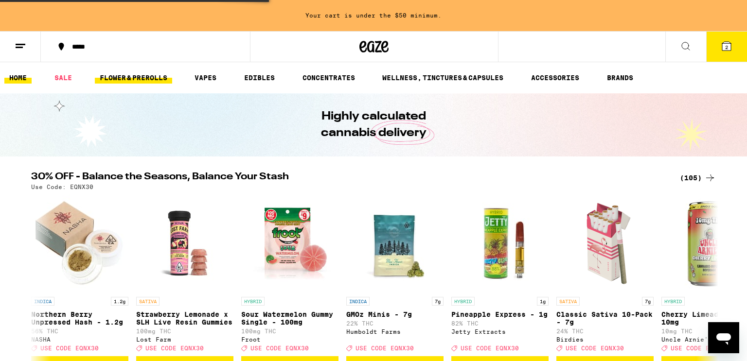
click at [121, 80] on link "FLOWER & PREROLLS" at bounding box center [133, 78] width 77 height 12
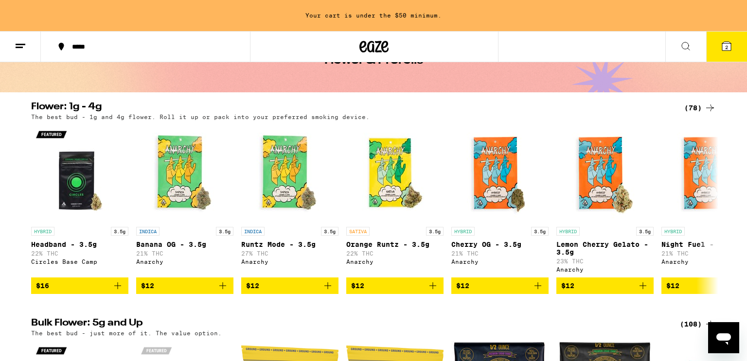
scroll to position [64, 0]
click at [707, 211] on icon at bounding box center [710, 210] width 12 height 12
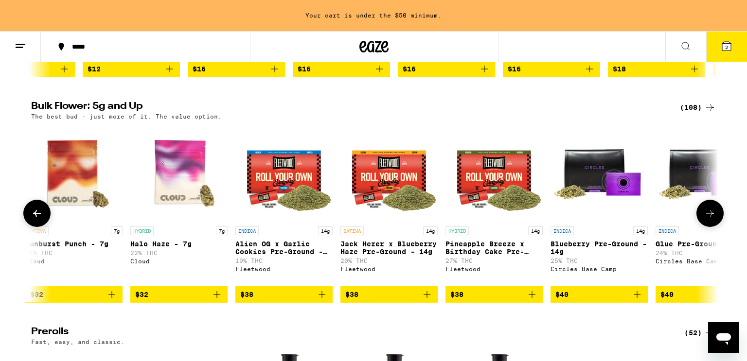
scroll to position [0, 1583]
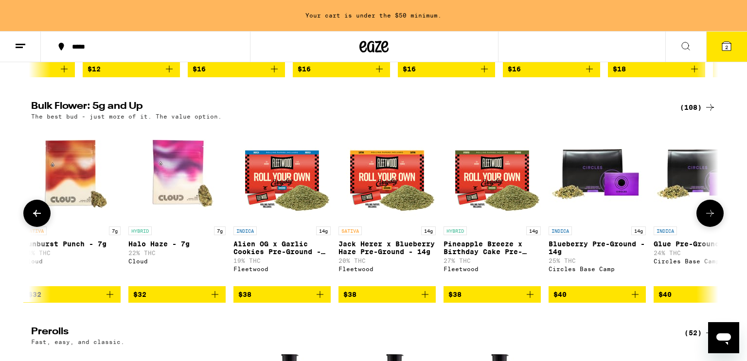
click at [528, 303] on button "$38" at bounding box center [491, 294] width 97 height 17
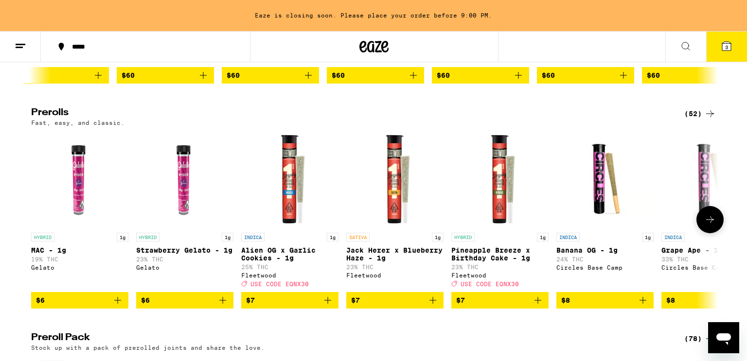
scroll to position [515, 0]
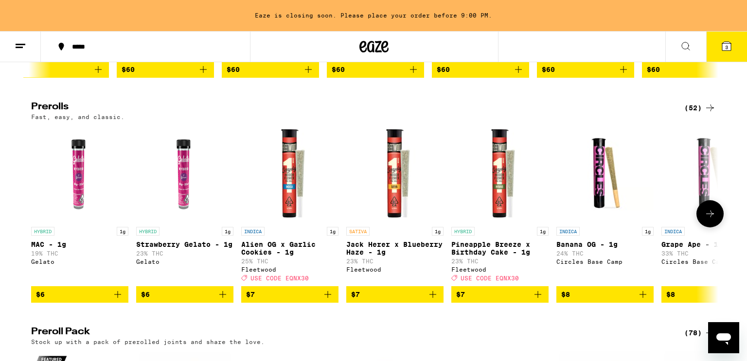
click at [711, 220] on icon at bounding box center [710, 214] width 12 height 12
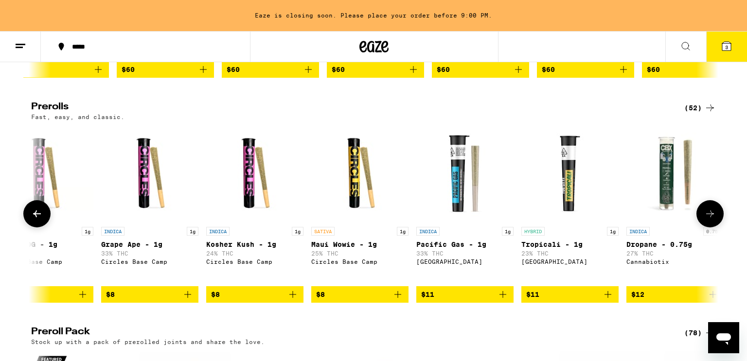
scroll to position [0, 578]
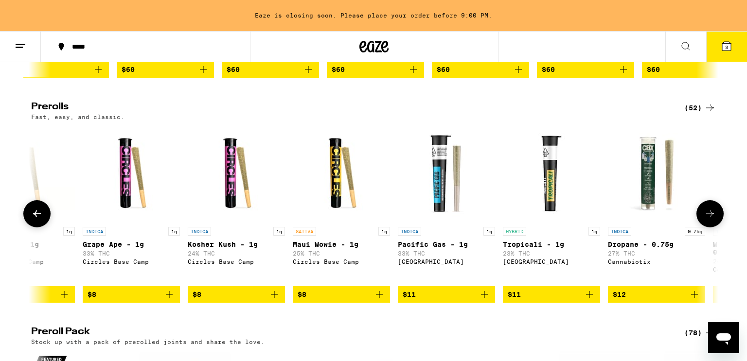
click at [711, 220] on icon at bounding box center [710, 214] width 12 height 12
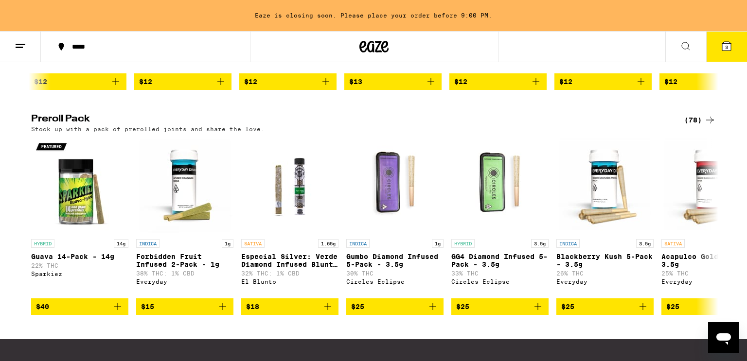
scroll to position [729, 0]
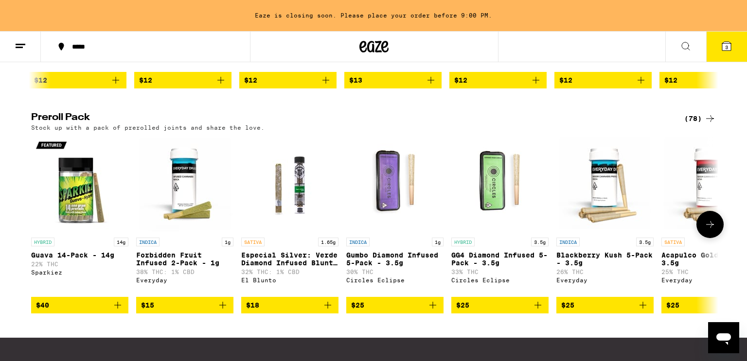
click at [712, 238] on button at bounding box center [709, 224] width 27 height 27
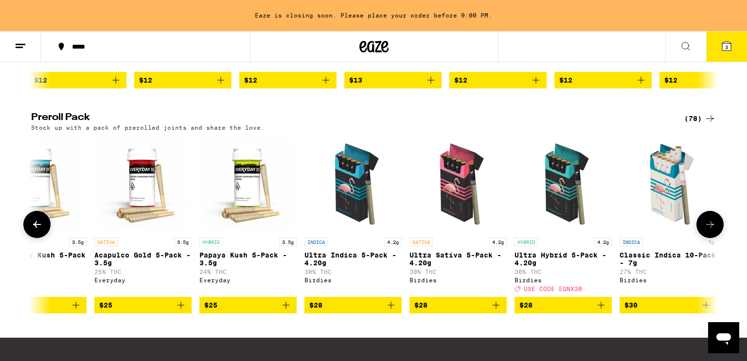
scroll to position [0, 578]
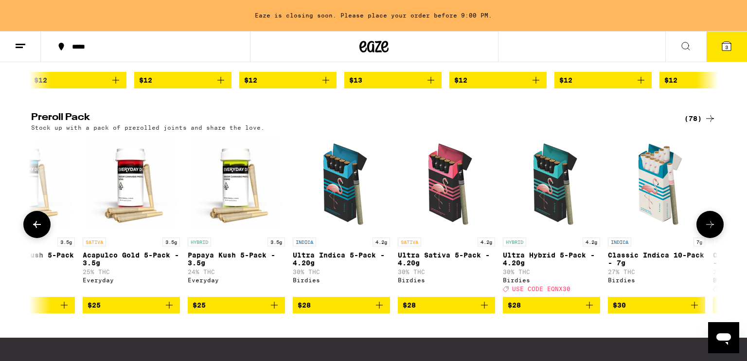
click at [712, 238] on button at bounding box center [709, 224] width 27 height 27
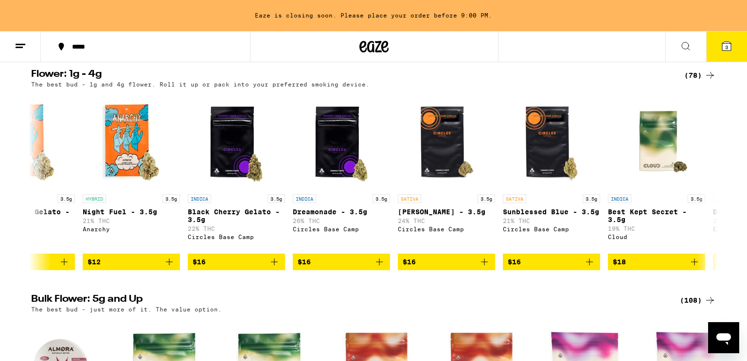
scroll to position [0, 0]
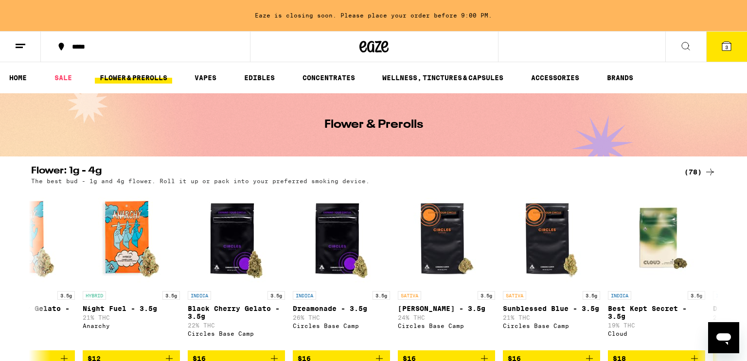
click at [728, 38] on button "3" at bounding box center [726, 47] width 41 height 30
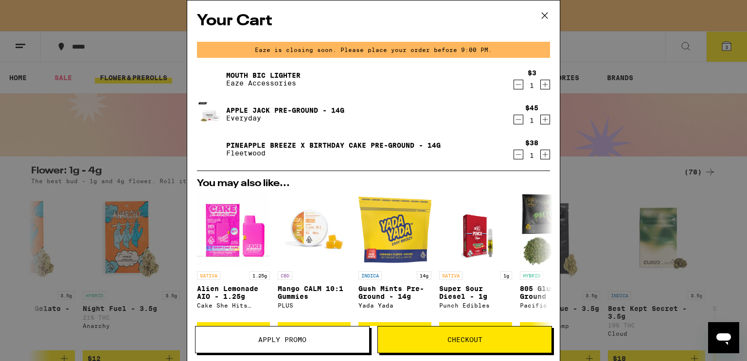
click at [518, 83] on icon "Decrement" at bounding box center [518, 85] width 9 height 12
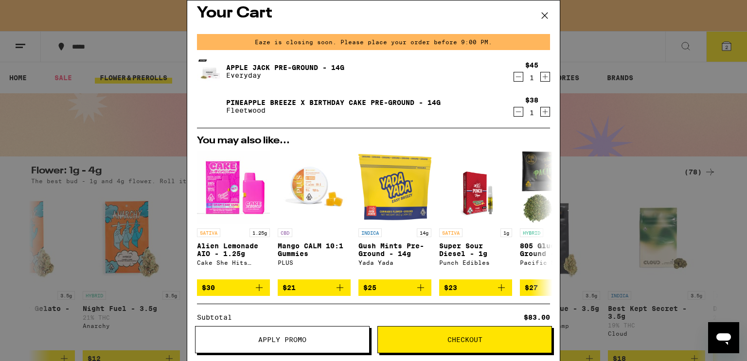
scroll to position [8, 0]
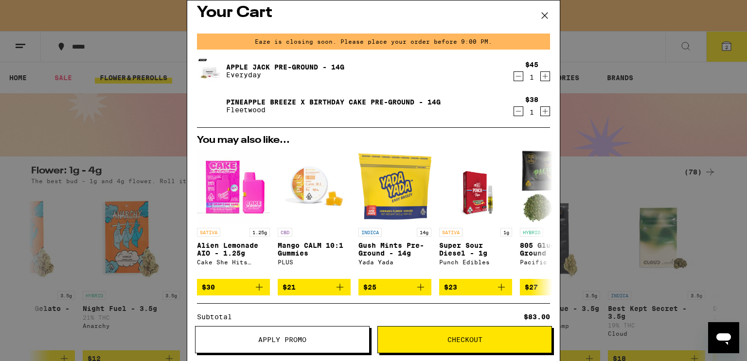
click at [518, 79] on icon "Decrement" at bounding box center [518, 76] width 9 height 12
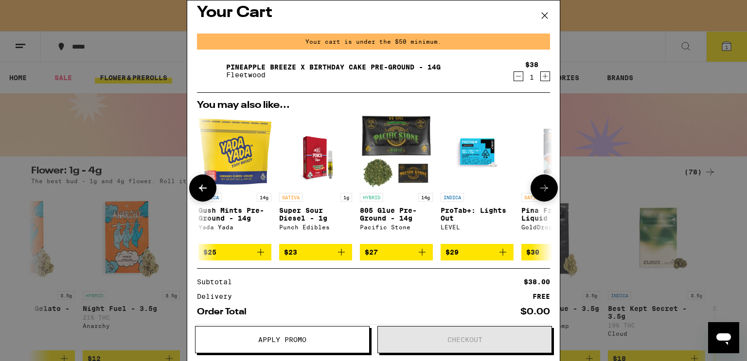
scroll to position [0, 159]
click at [199, 187] on icon at bounding box center [203, 188] width 12 height 12
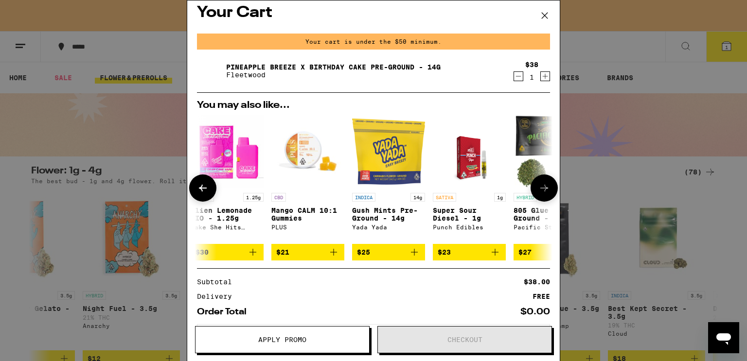
scroll to position [0, 0]
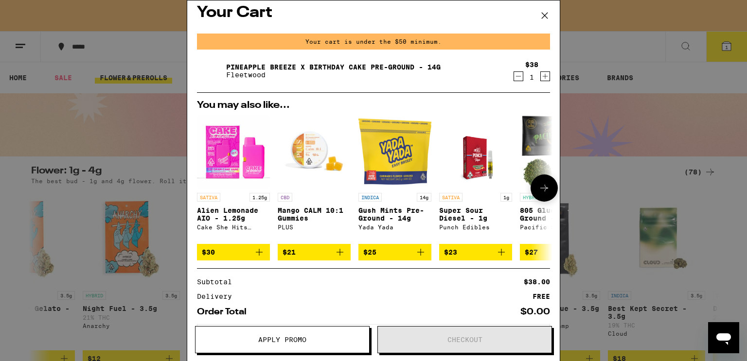
click at [419, 258] on icon "Add to bag" at bounding box center [421, 252] width 12 height 12
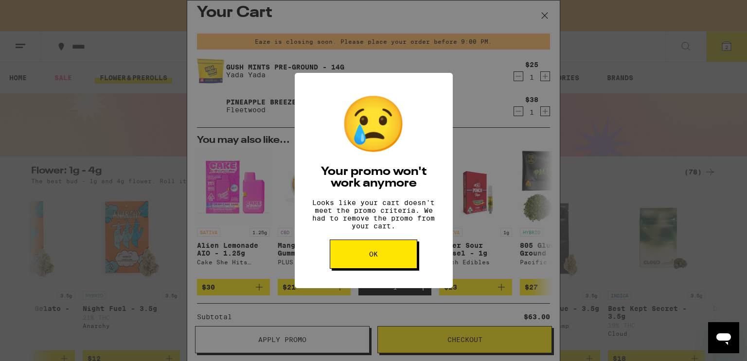
click at [400, 259] on button "OK" at bounding box center [373, 254] width 87 height 29
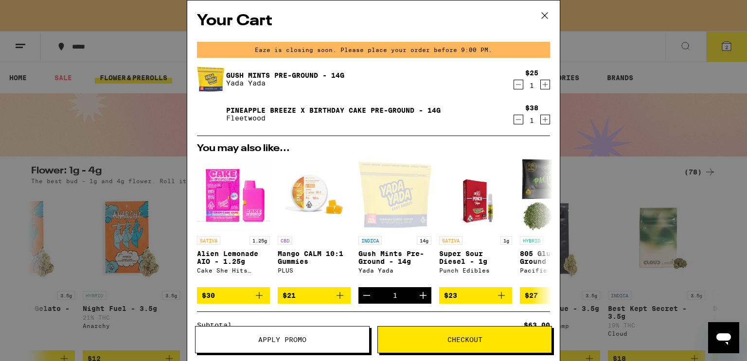
click at [542, 12] on icon at bounding box center [544, 15] width 15 height 15
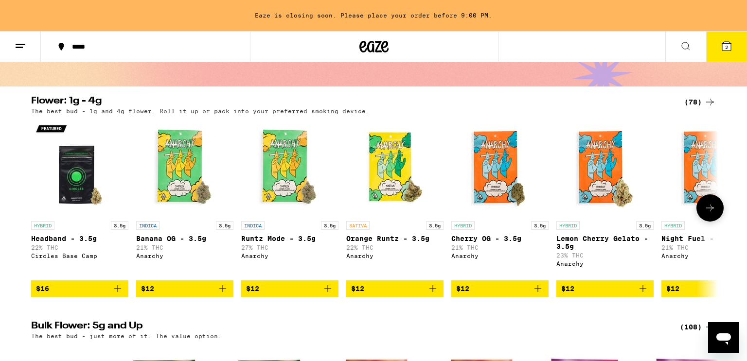
click at [329, 295] on icon "Add to bag" at bounding box center [328, 289] width 12 height 12
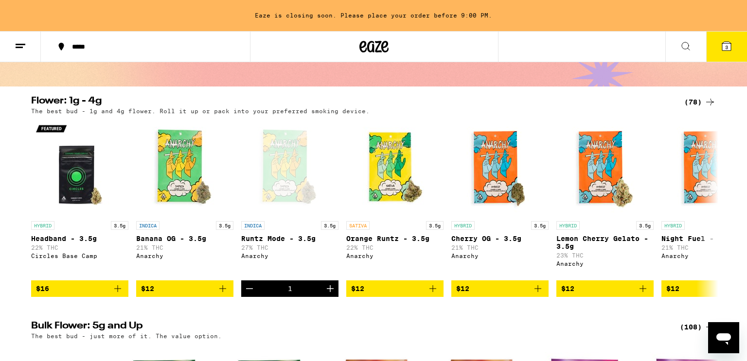
click at [730, 41] on icon at bounding box center [726, 46] width 12 height 12
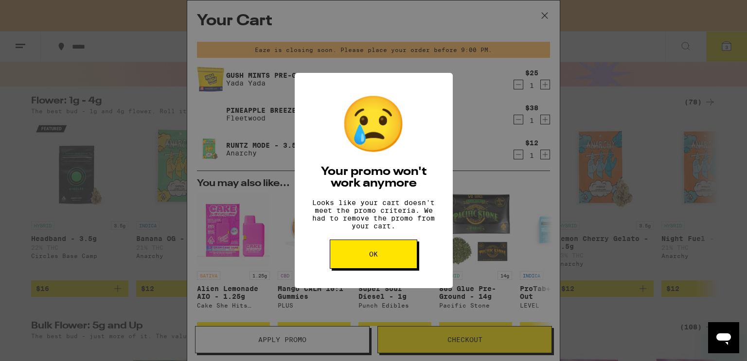
click at [367, 265] on button "OK" at bounding box center [373, 254] width 87 height 29
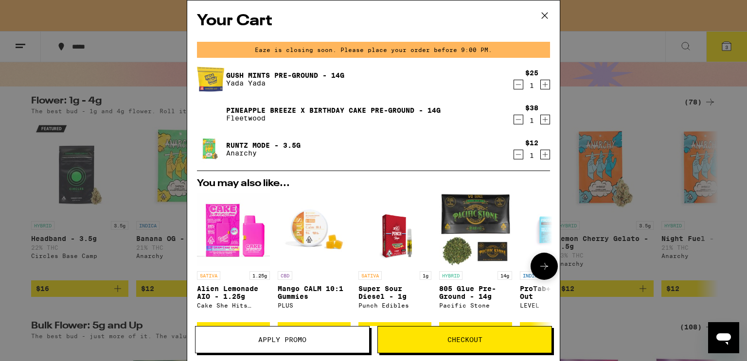
scroll to position [2, 0]
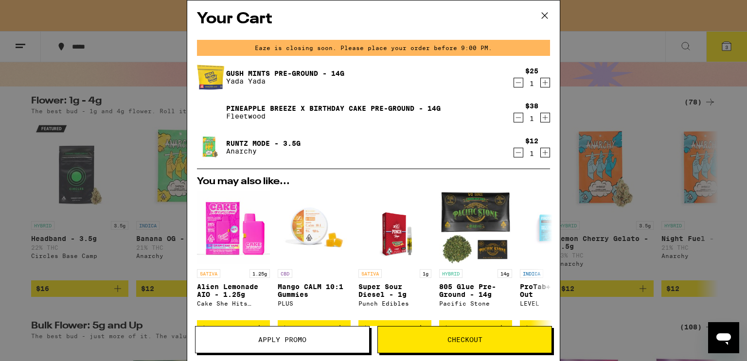
click at [517, 82] on icon "Decrement" at bounding box center [518, 83] width 9 height 12
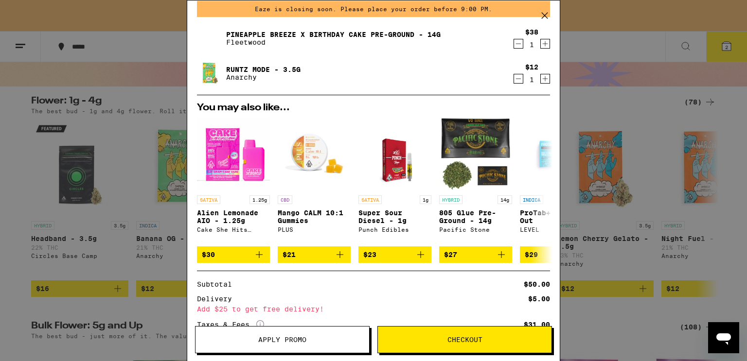
scroll to position [0, 0]
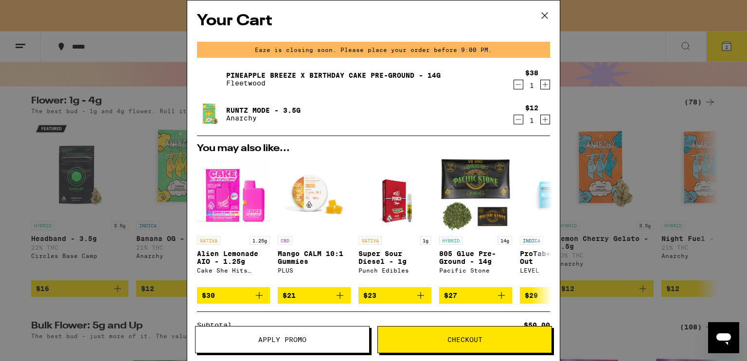
click at [518, 118] on icon "Decrement" at bounding box center [518, 120] width 9 height 12
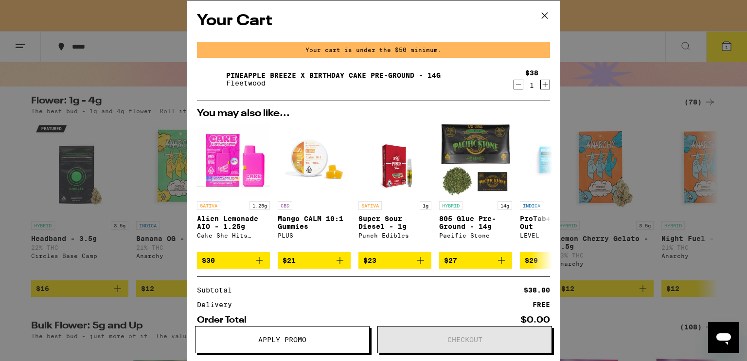
click at [543, 17] on icon at bounding box center [544, 16] width 6 height 6
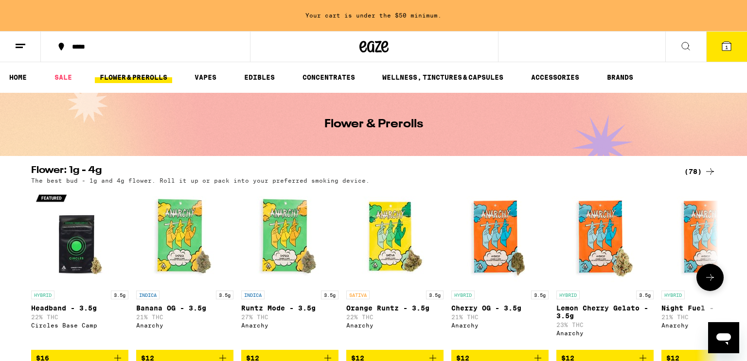
scroll to position [2, 0]
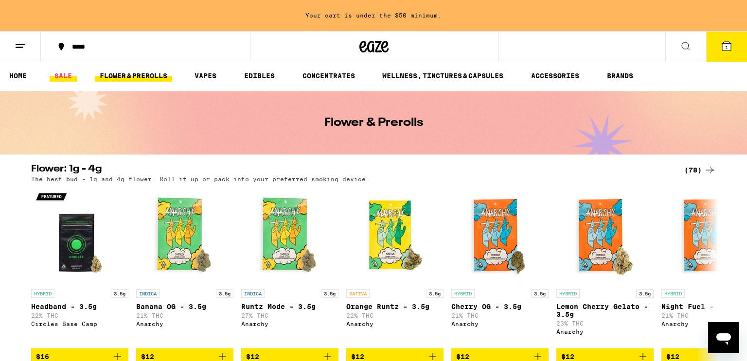
click at [67, 81] on link "SALE" at bounding box center [63, 76] width 27 height 12
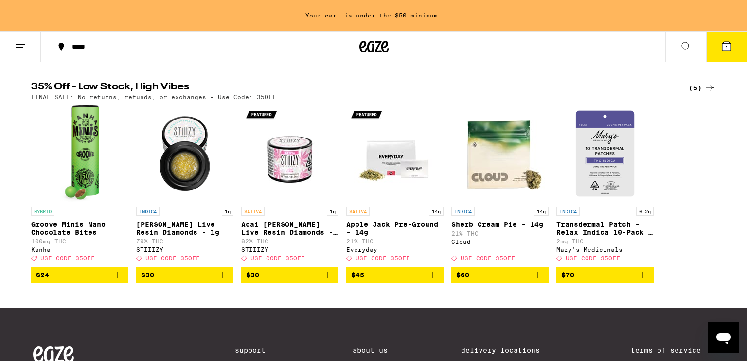
scroll to position [311, 0]
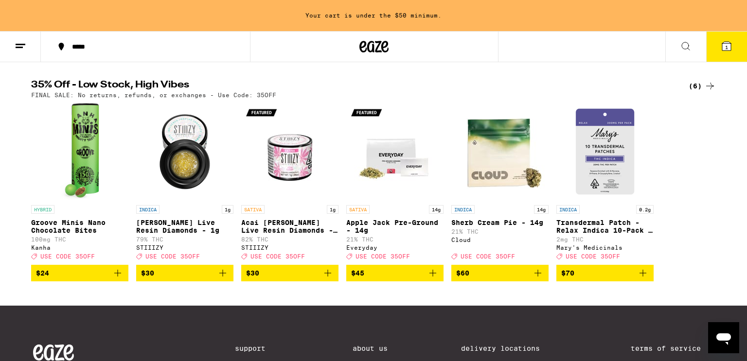
click at [432, 277] on icon "Add to bag" at bounding box center [432, 273] width 7 height 7
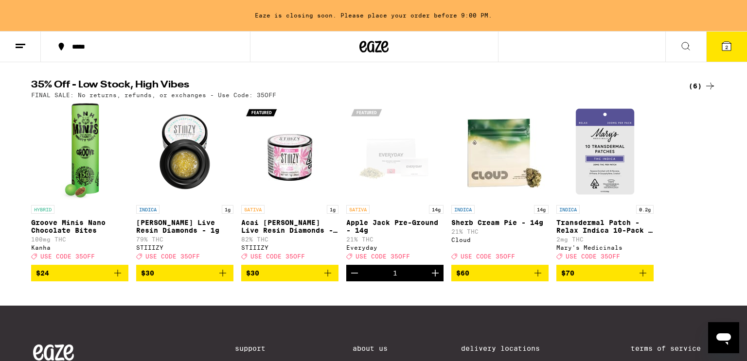
click at [731, 44] on icon at bounding box center [726, 46] width 12 height 12
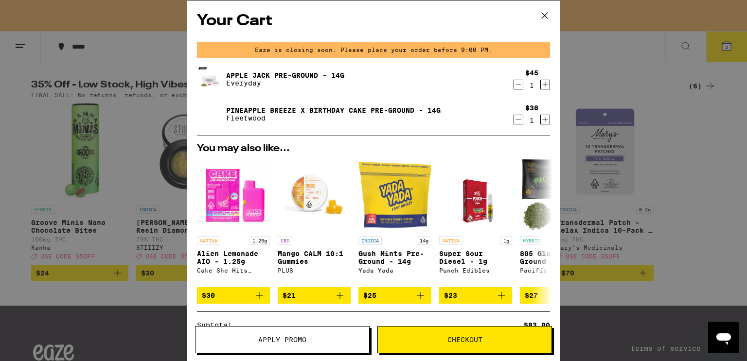
scroll to position [125, 0]
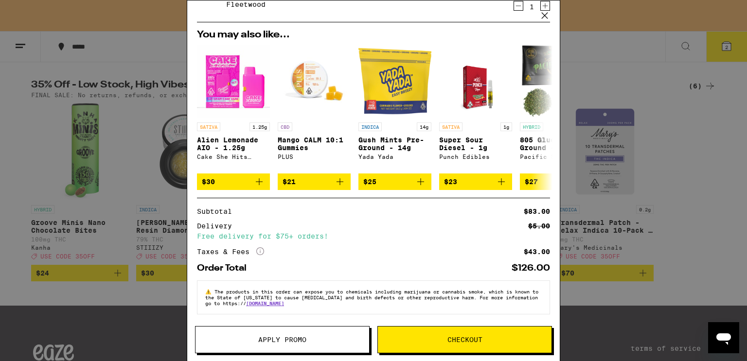
click at [282, 340] on span "Apply Promo" at bounding box center [282, 339] width 48 height 7
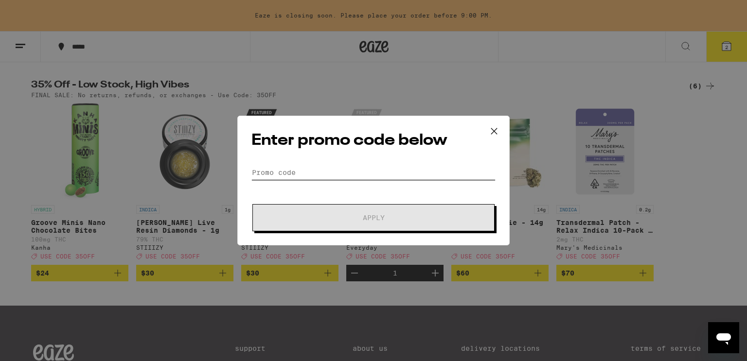
click at [319, 168] on input "Promo Code" at bounding box center [373, 172] width 244 height 15
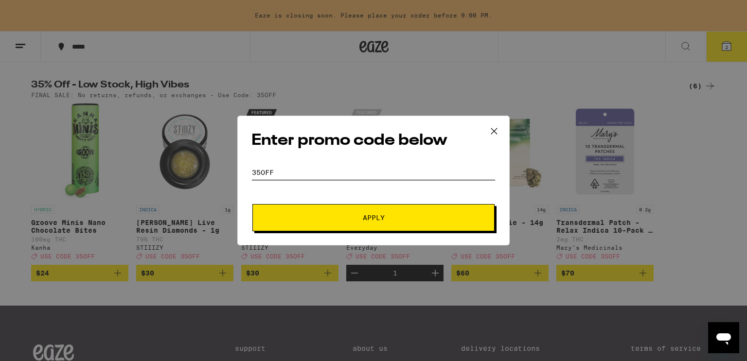
type input "35off"
click at [326, 206] on button "Apply" at bounding box center [373, 217] width 242 height 27
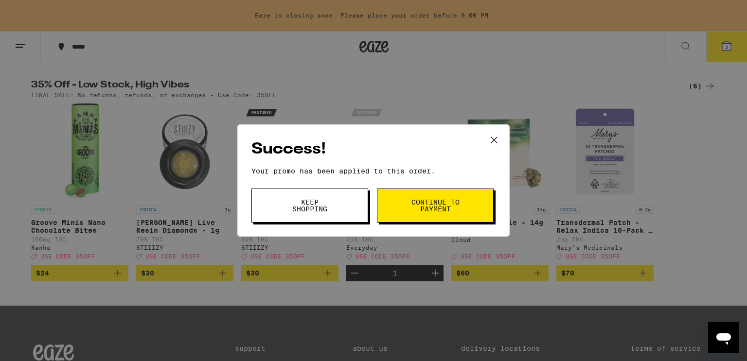
click at [326, 206] on span "Keep Shopping" at bounding box center [310, 206] width 50 height 14
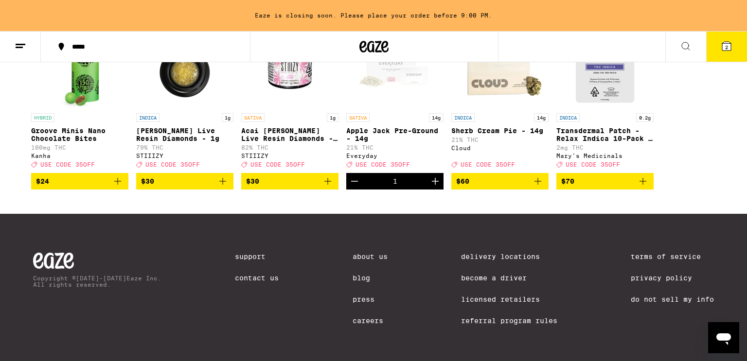
scroll to position [430, 0]
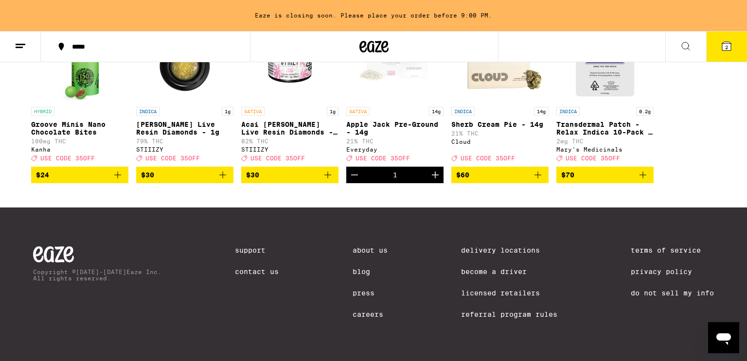
click at [721, 43] on icon at bounding box center [726, 46] width 12 height 12
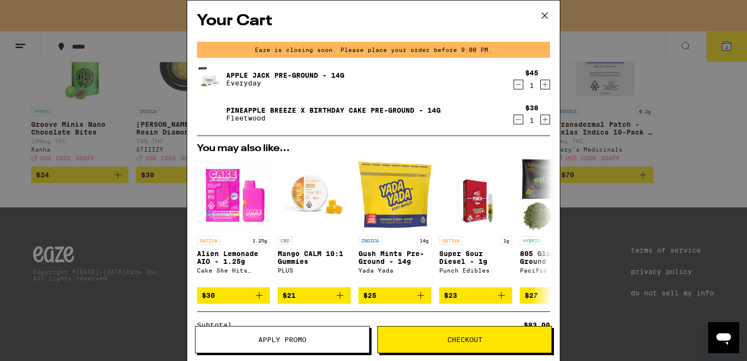
click at [516, 121] on icon "Decrement" at bounding box center [518, 120] width 9 height 12
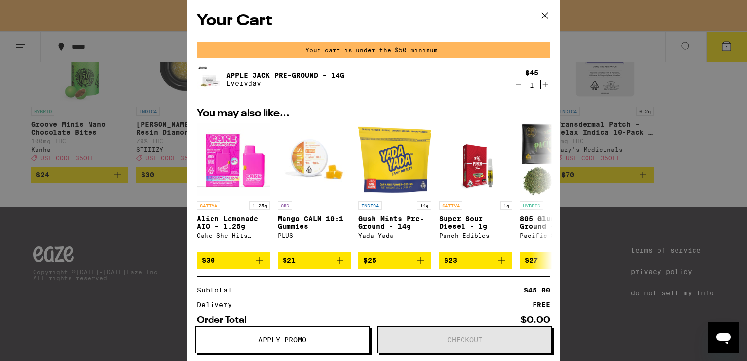
click at [549, 87] on icon "Increment" at bounding box center [545, 85] width 9 height 12
